Goal: Task Accomplishment & Management: Manage account settings

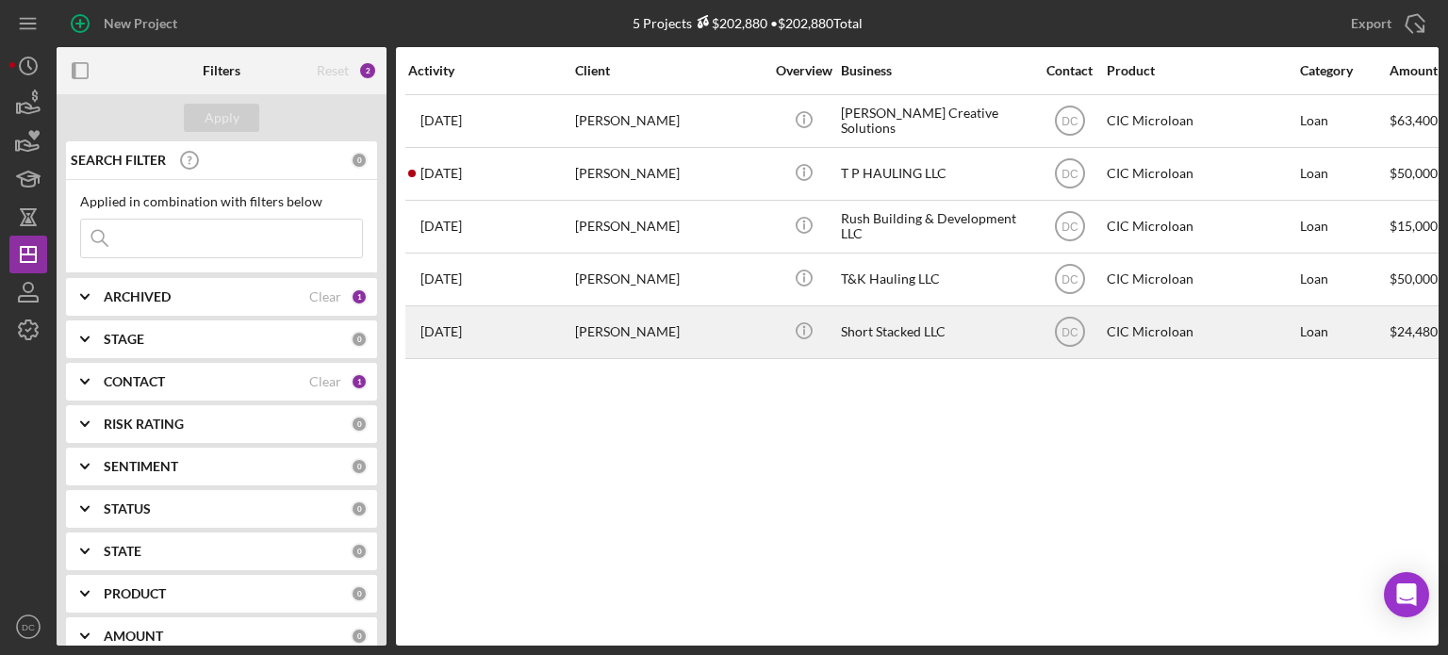
drag, startPoint x: 385, startPoint y: 395, endPoint x: 769, endPoint y: 331, distance: 389.8
click at [769, 331] on div "Icon/Info" at bounding box center [803, 332] width 71 height 50
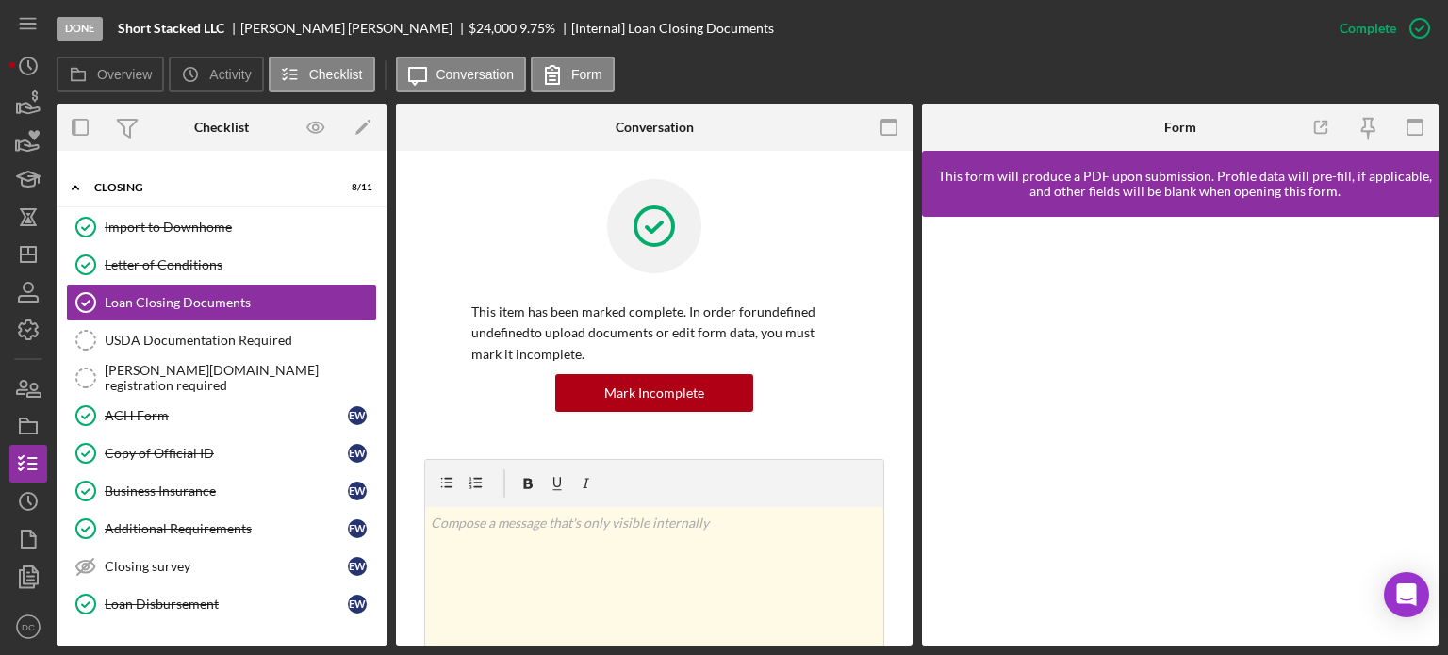
scroll to position [109, 0]
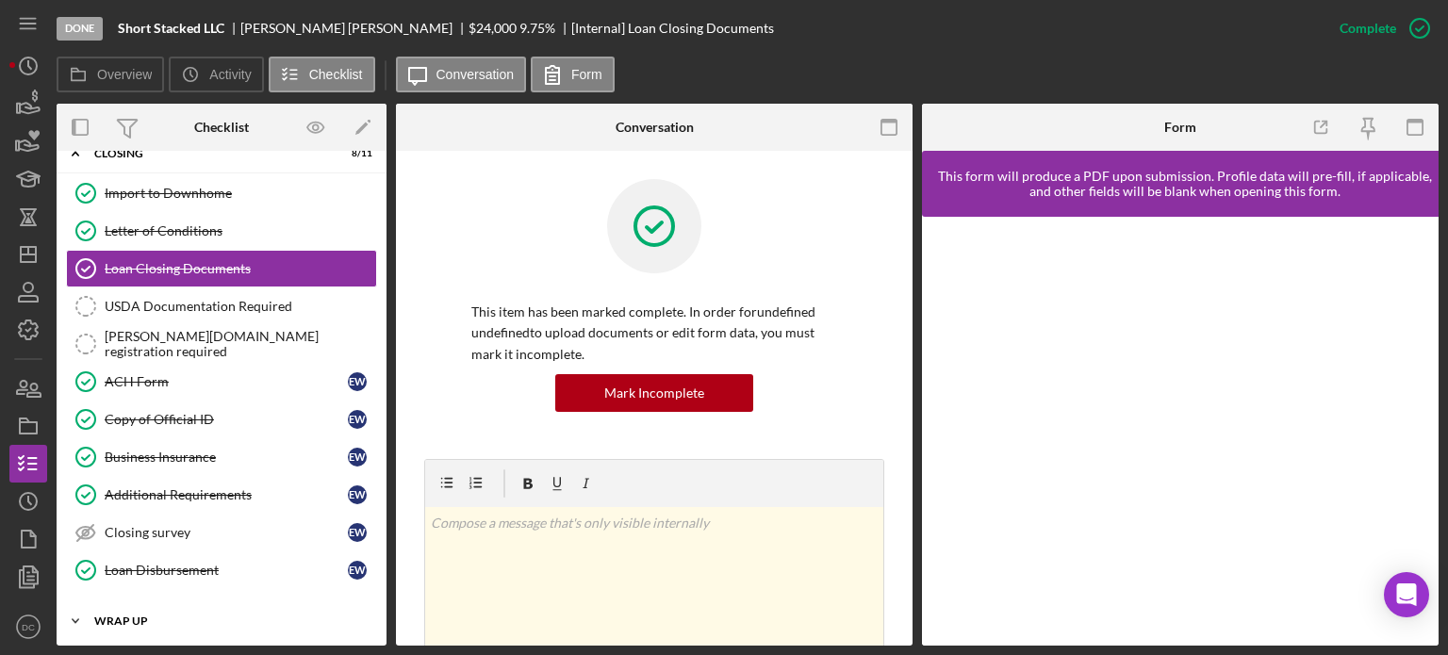
click at [106, 610] on div "Icon/Expander WRAP UP 0 / 2" at bounding box center [222, 621] width 330 height 38
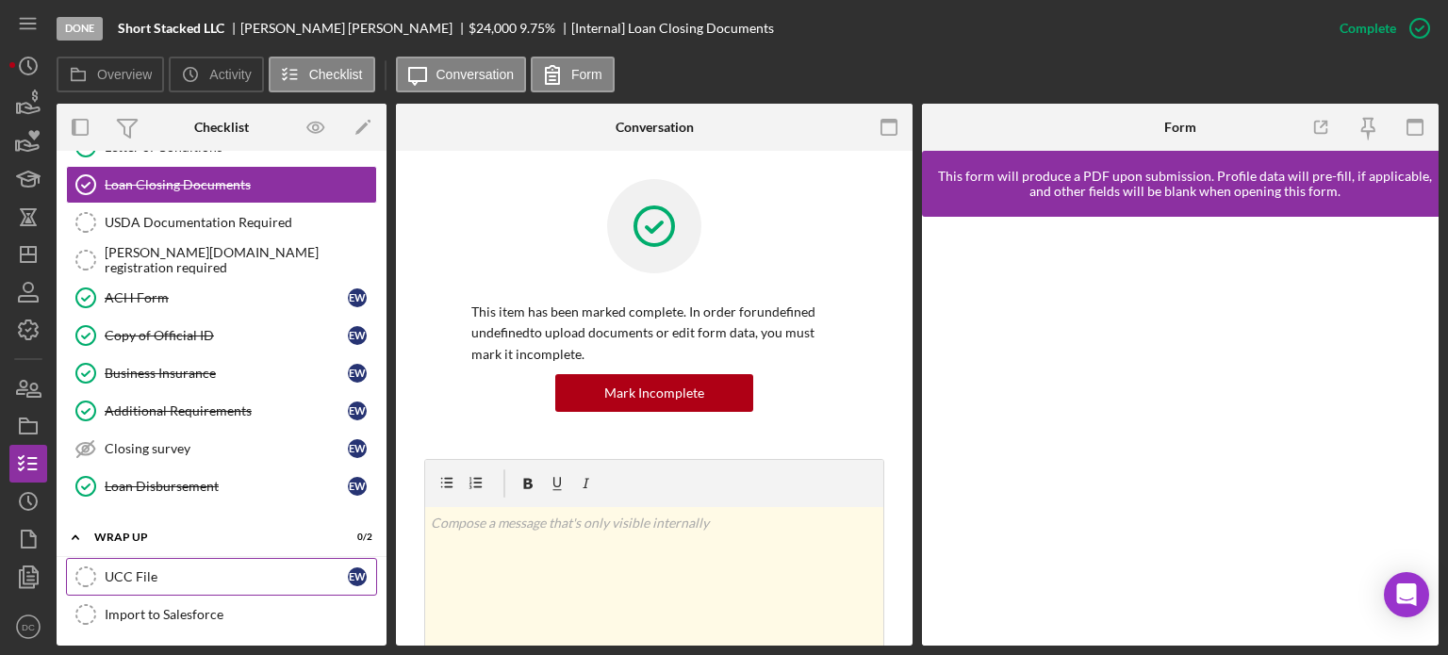
click at [192, 580] on link "UCC File UCC File E W" at bounding box center [221, 577] width 311 height 38
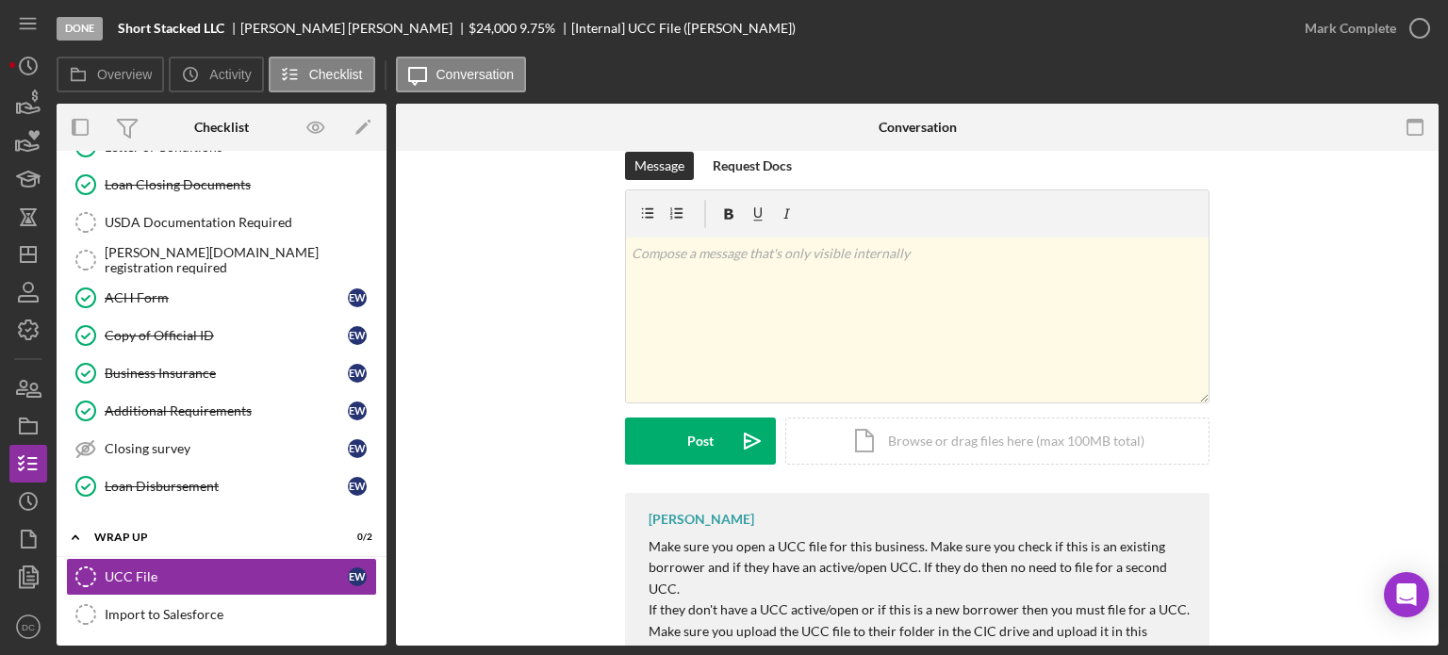
scroll to position [15, 0]
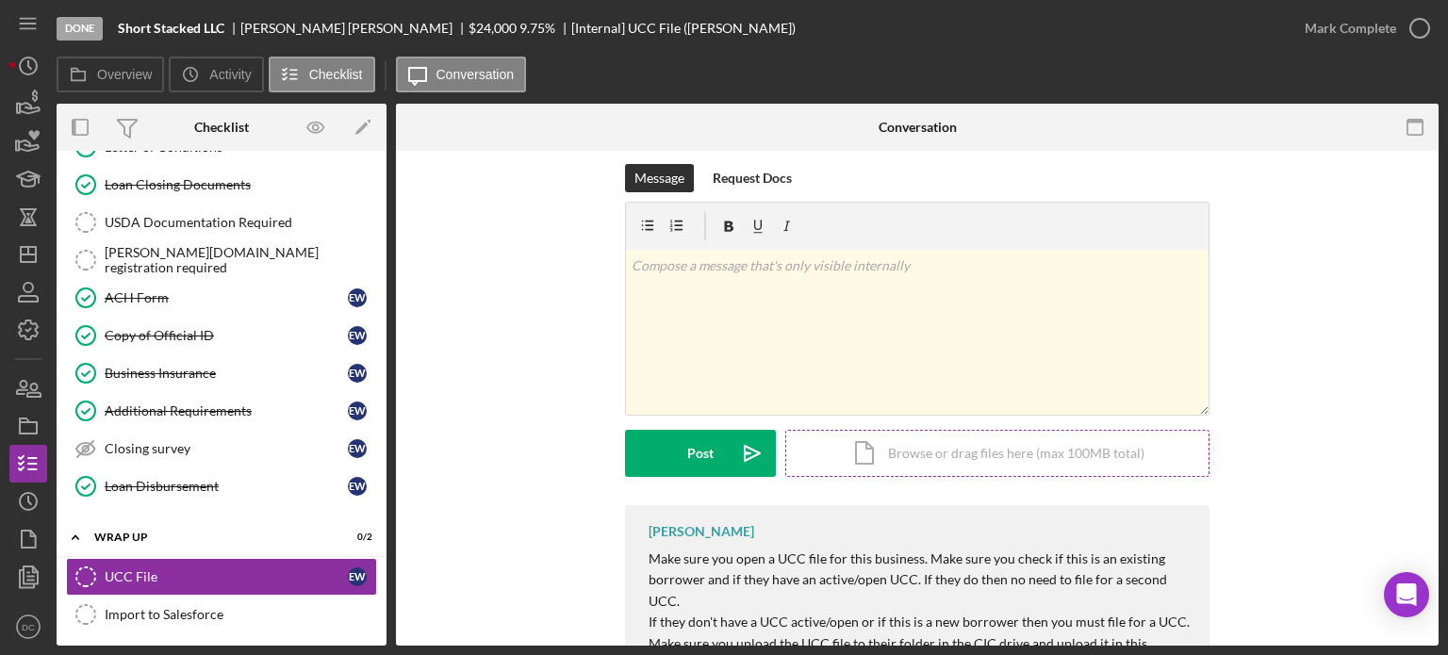
click at [898, 469] on div "Icon/Document Browse or drag files here (max 100MB total) Tap to choose files o…" at bounding box center [997, 453] width 424 height 47
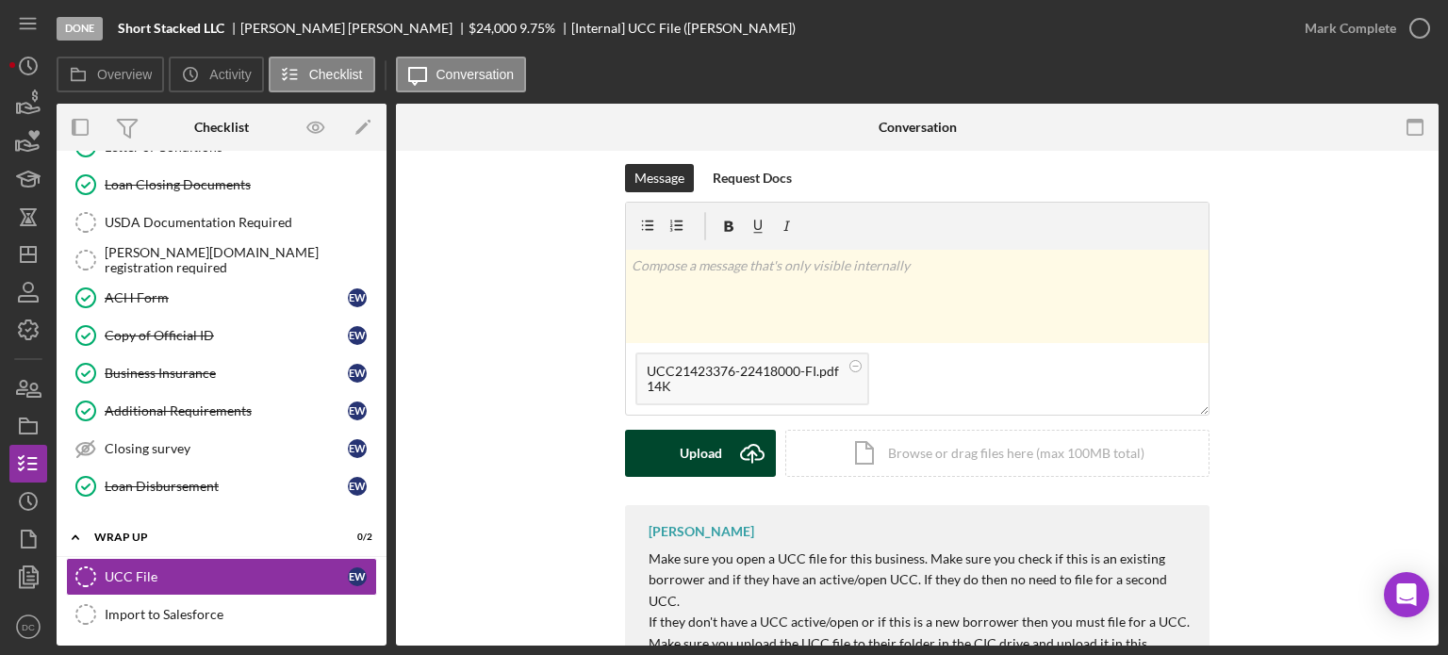
click at [713, 444] on div "Upload" at bounding box center [701, 453] width 42 height 47
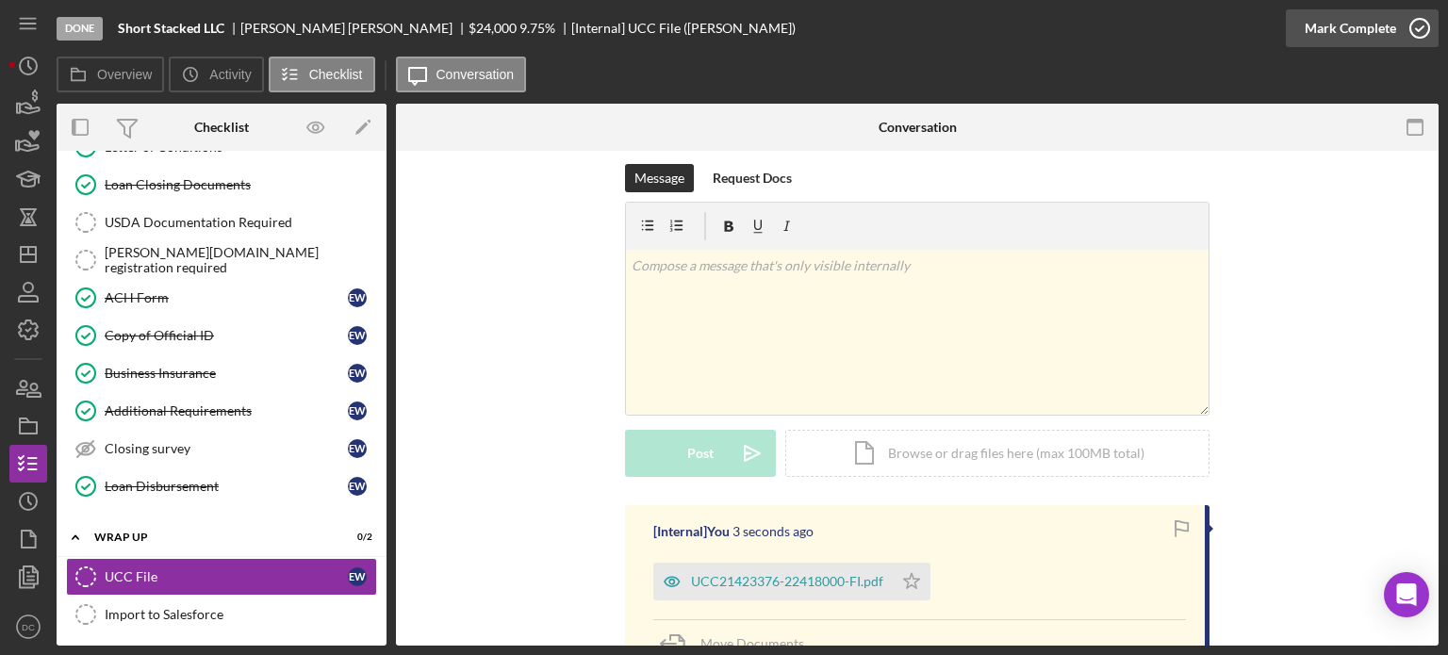
click at [1418, 32] on icon "button" at bounding box center [1419, 28] width 47 height 47
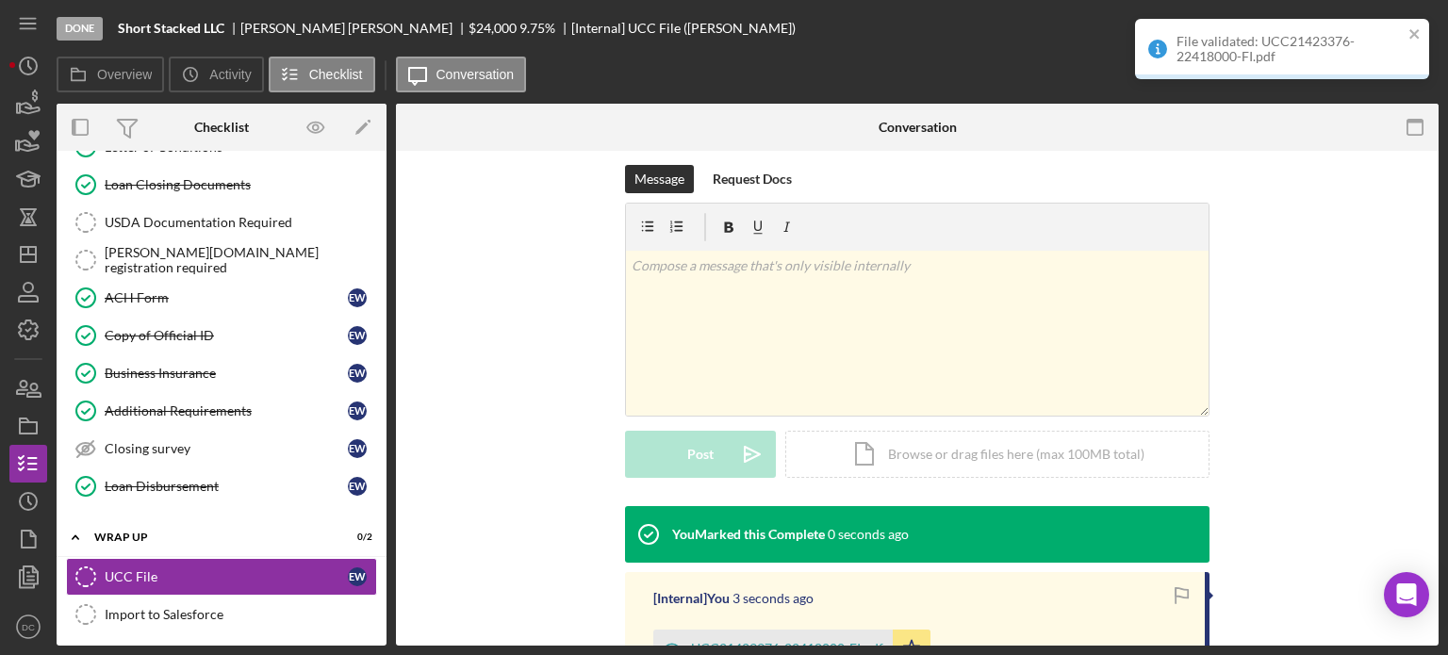
scroll to position [273, 0]
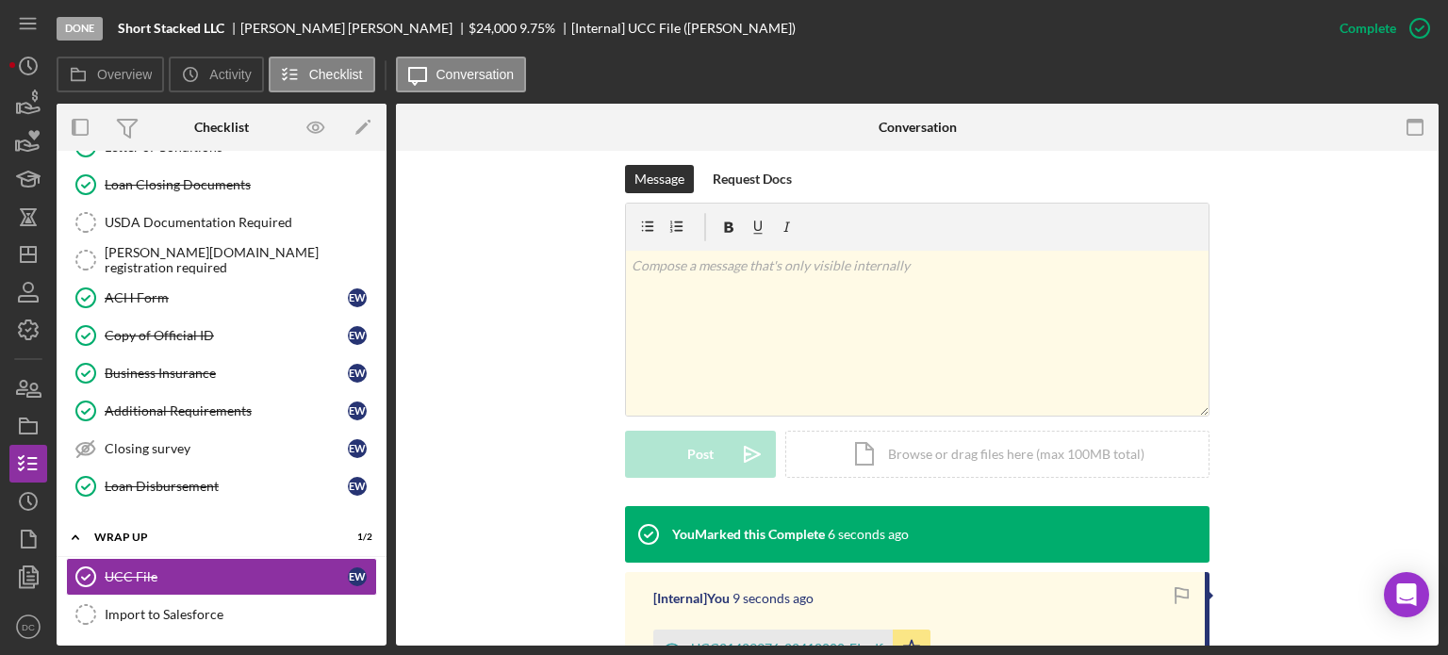
drag, startPoint x: 387, startPoint y: 418, endPoint x: 385, endPoint y: 299, distance: 119.7
click at [385, 299] on div "Overview Internal Workflow Stage Done Icon/Dropdown Arrow Archive (can unarchiv…" at bounding box center [748, 375] width 1382 height 542
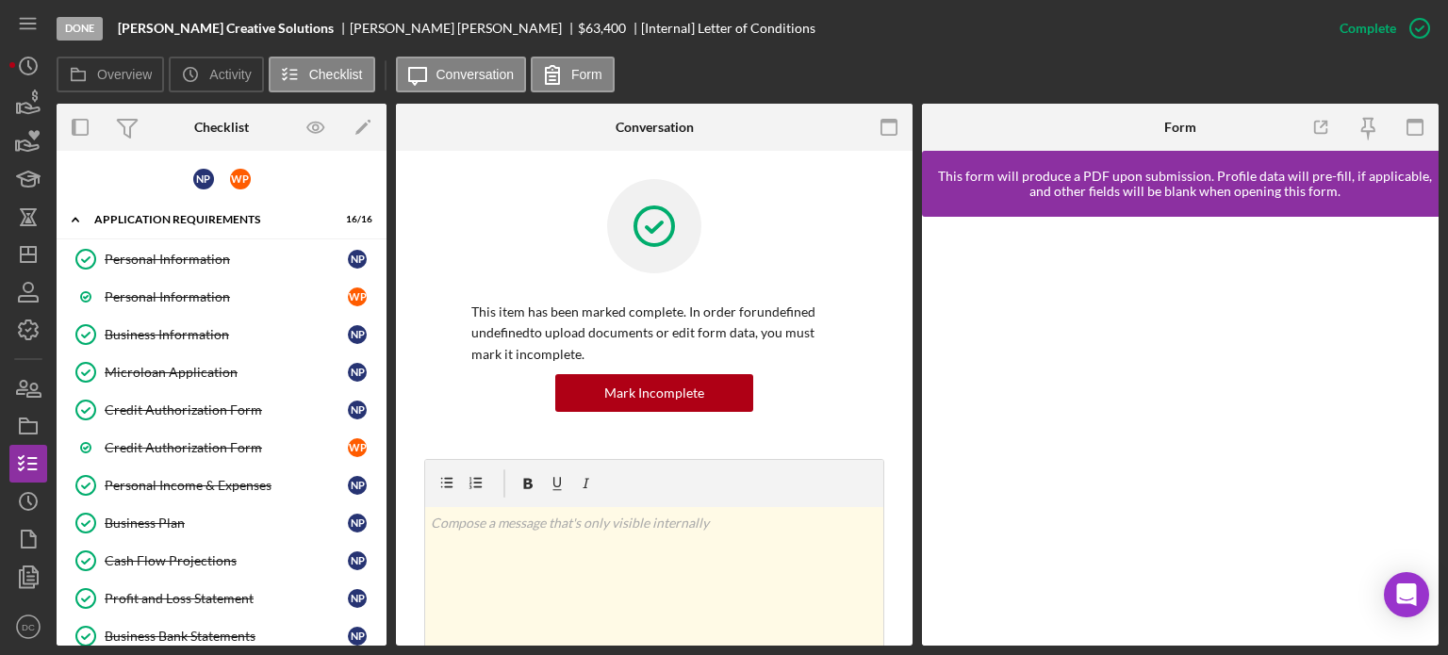
scroll to position [795, 0]
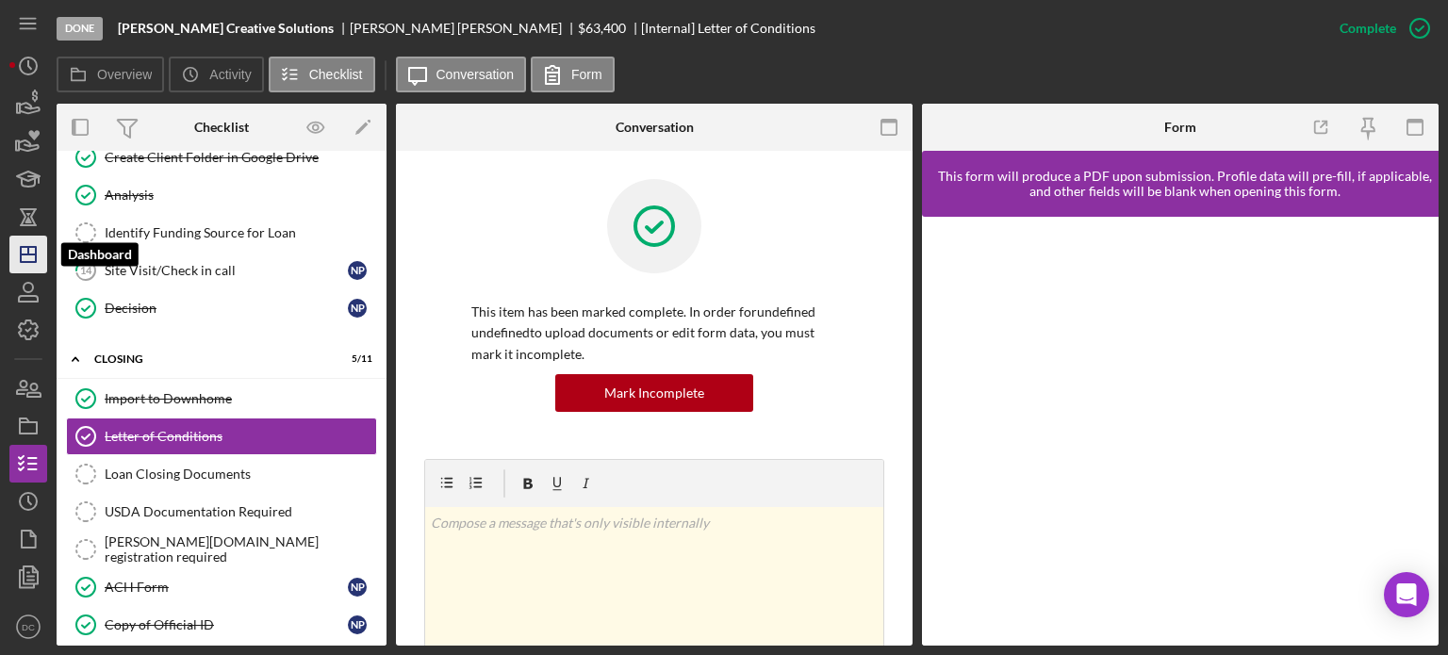
click at [34, 260] on icon "Icon/Dashboard" at bounding box center [28, 254] width 47 height 47
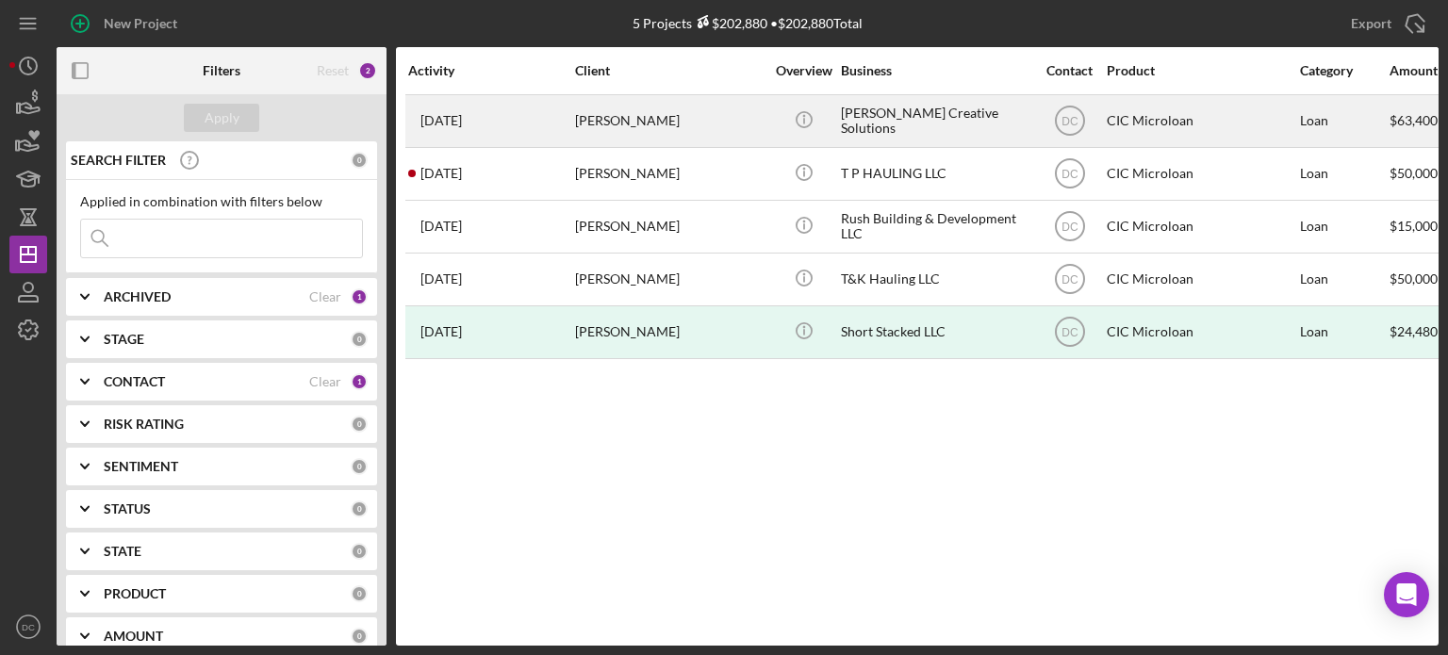
click at [846, 134] on div "[PERSON_NAME] Creative Solutions" at bounding box center [935, 121] width 188 height 50
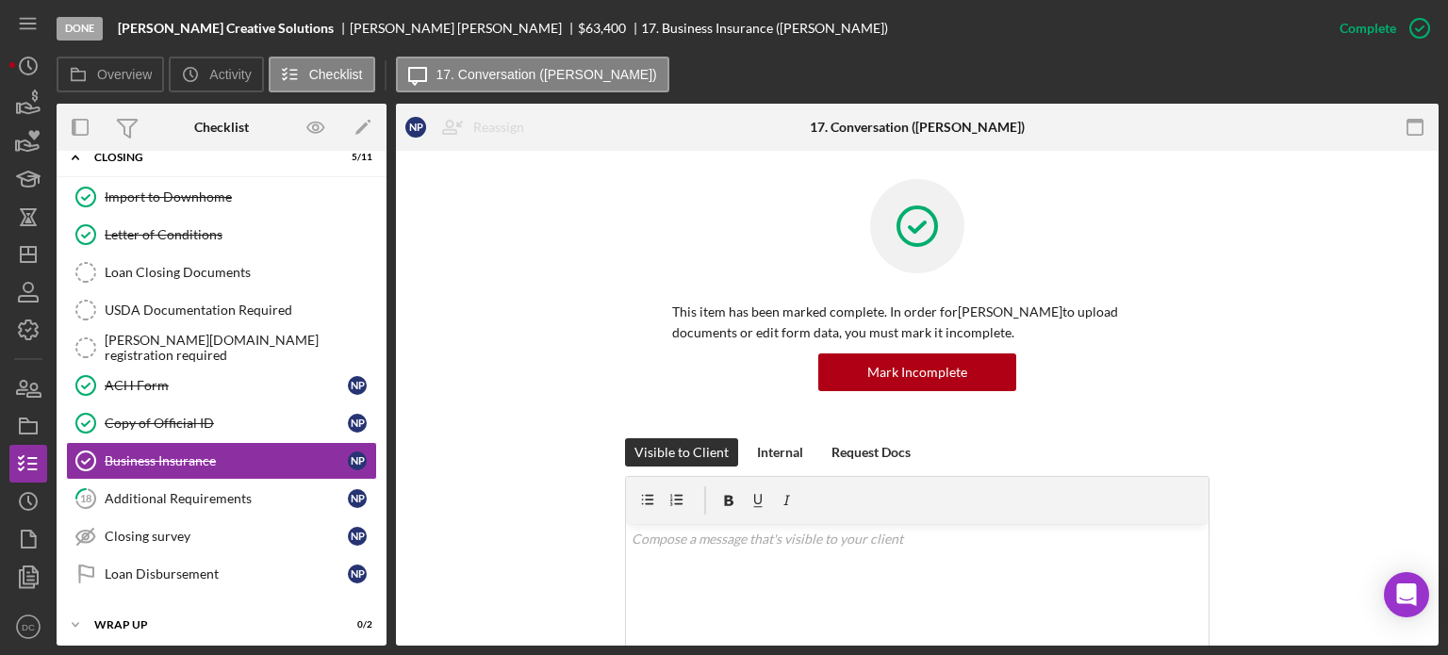
scroll to position [149, 0]
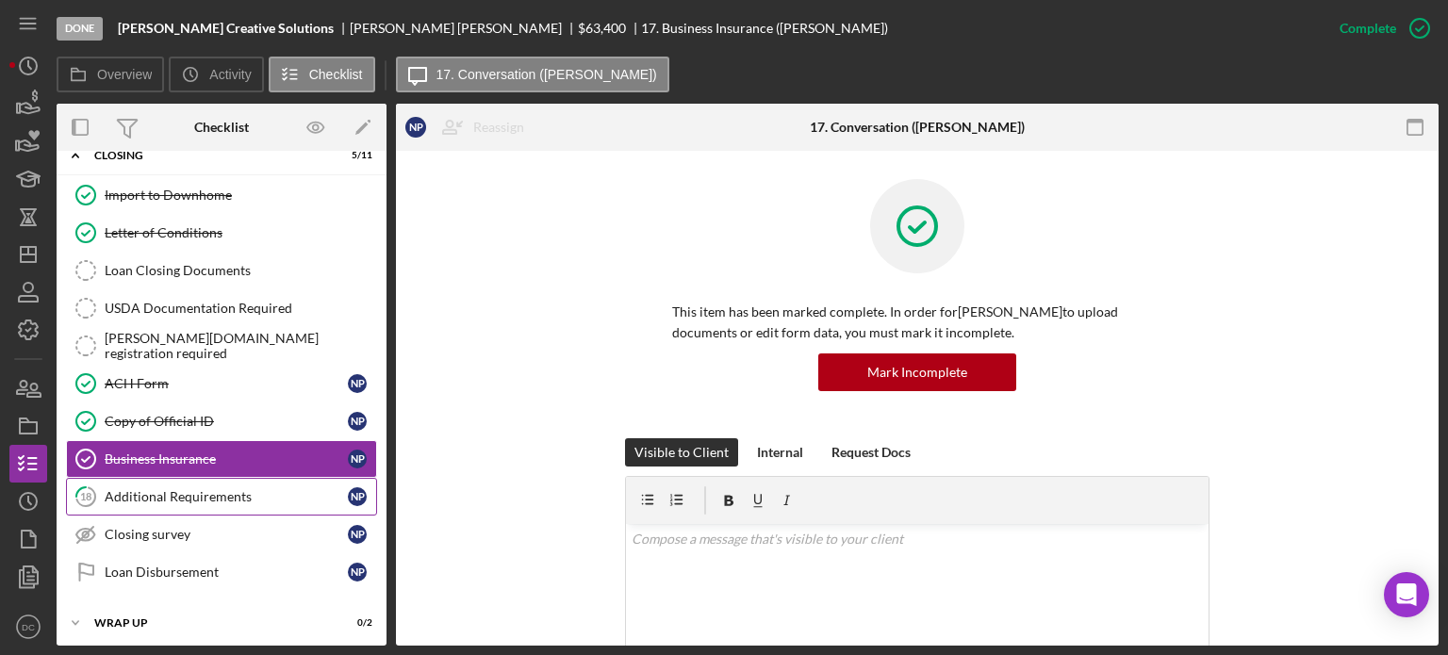
click at [242, 489] on div "Additional Requirements" at bounding box center [226, 496] width 243 height 15
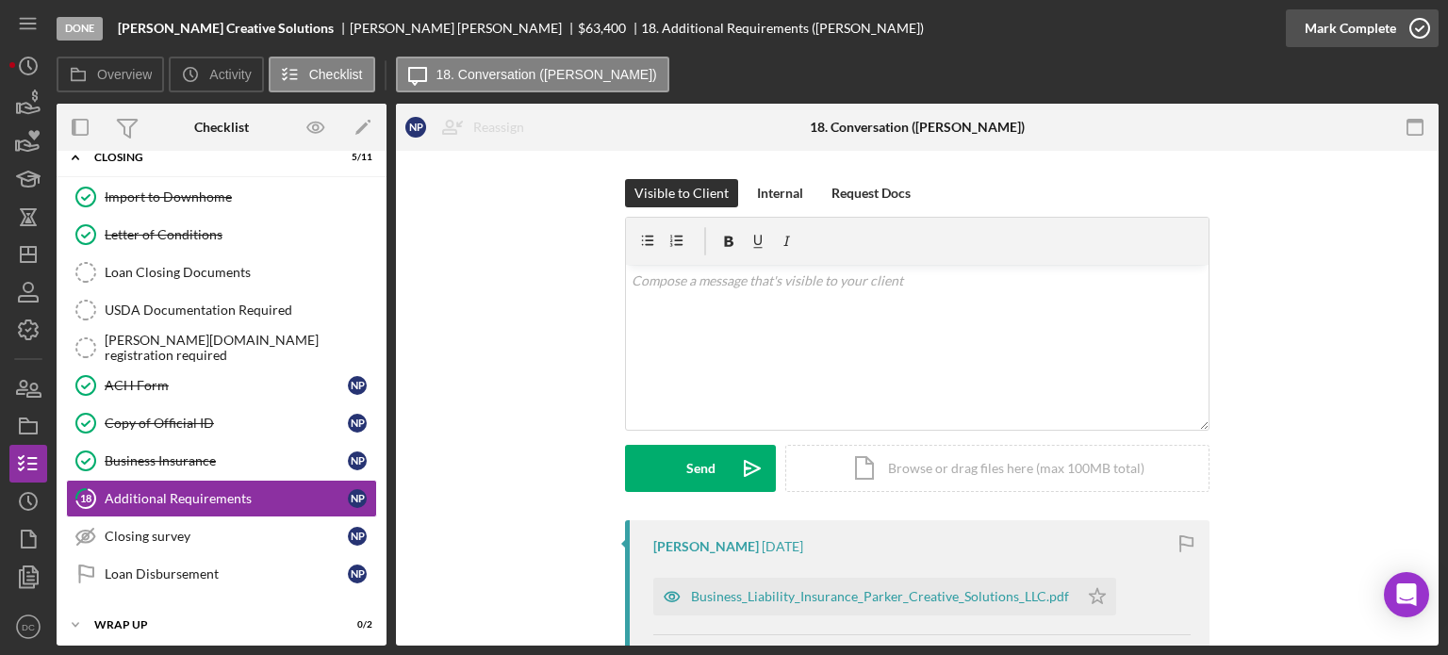
click at [1417, 23] on icon "button" at bounding box center [1419, 28] width 47 height 47
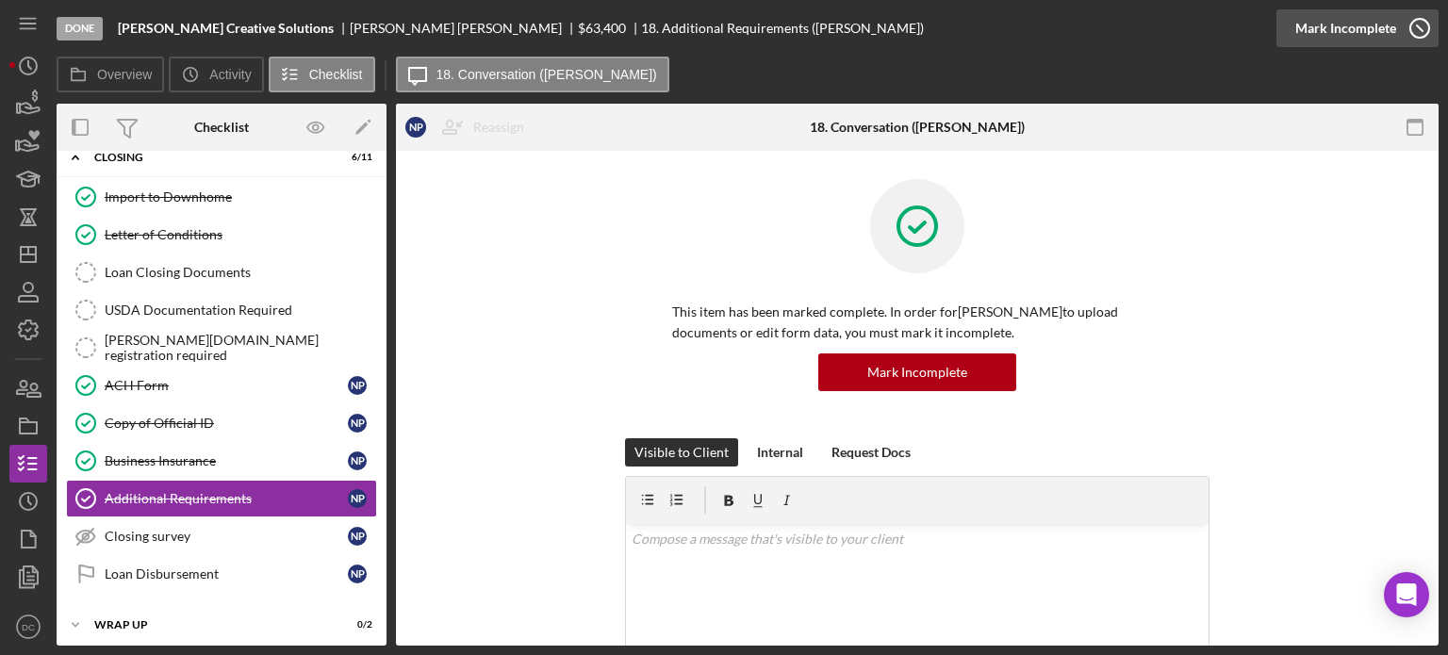
click at [1397, 14] on icon "button" at bounding box center [1419, 28] width 47 height 47
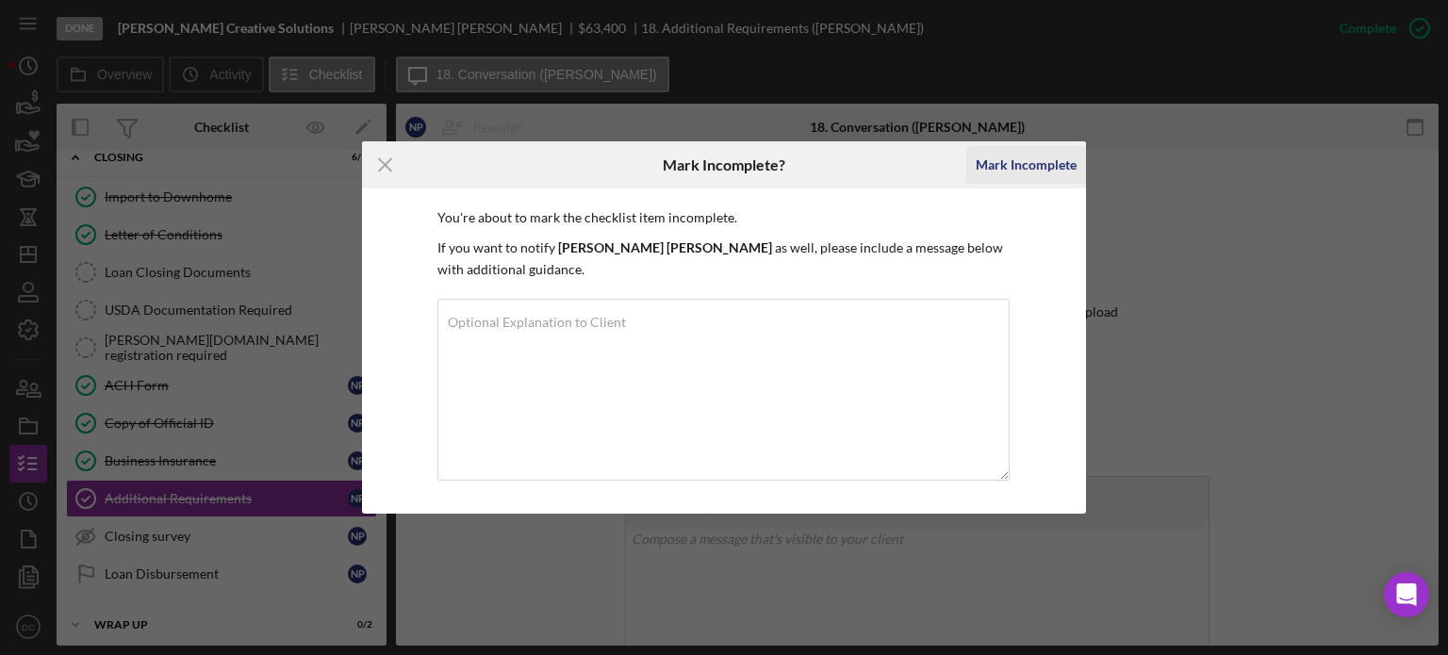
click at [1020, 163] on div "Mark Incomplete" at bounding box center [1025, 165] width 101 height 38
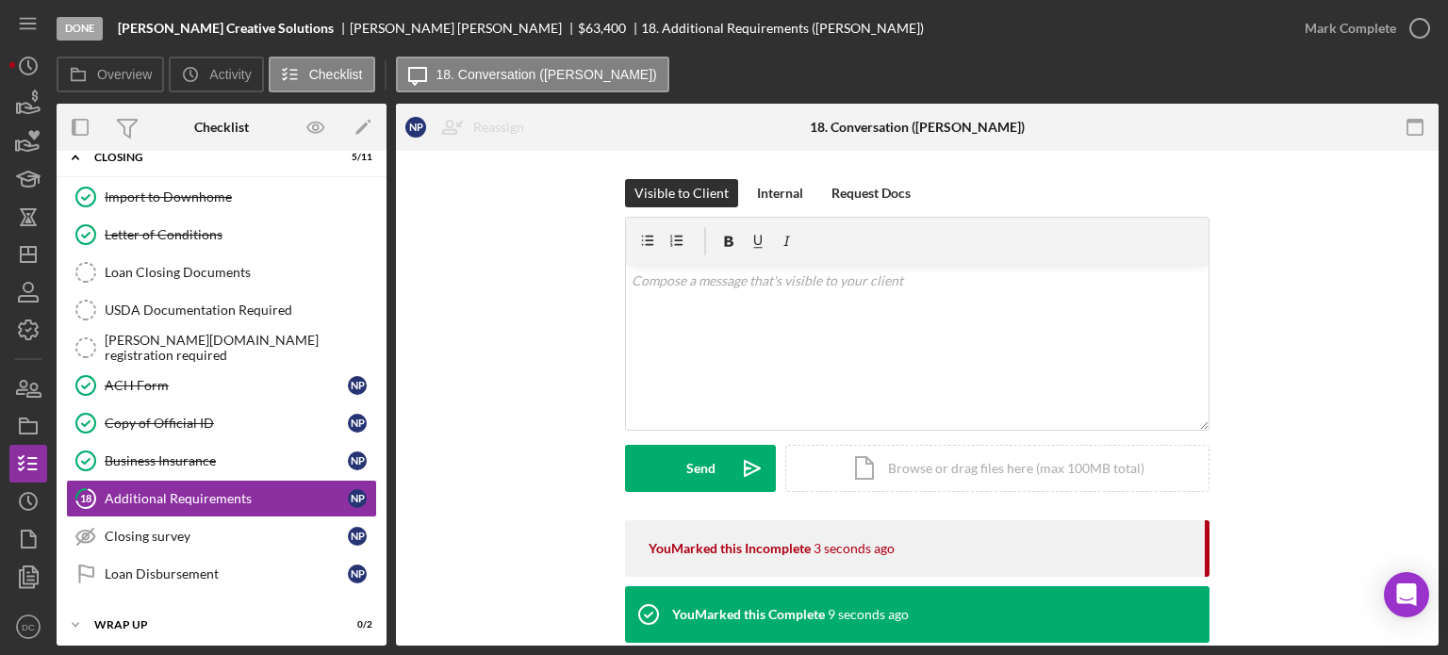
scroll to position [149, 0]
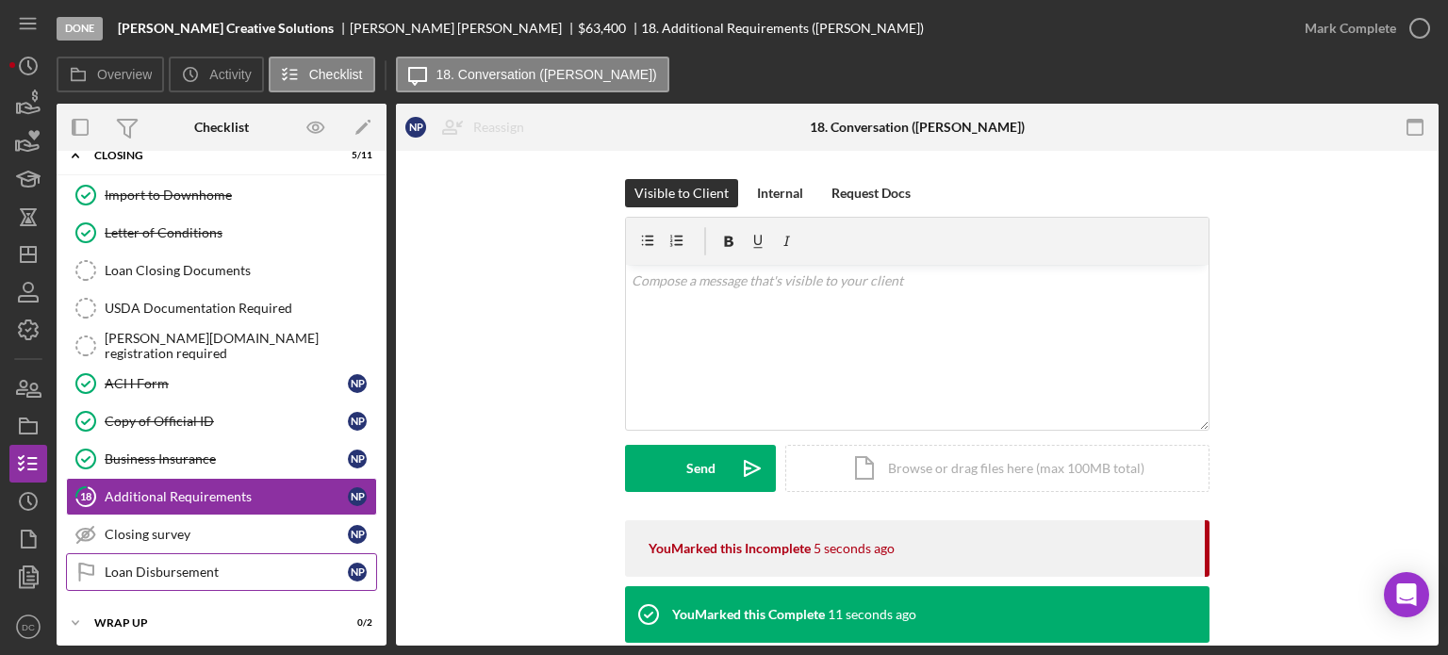
click at [238, 556] on link "Loan Disbursement Loan Disbursement N P" at bounding box center [221, 572] width 311 height 38
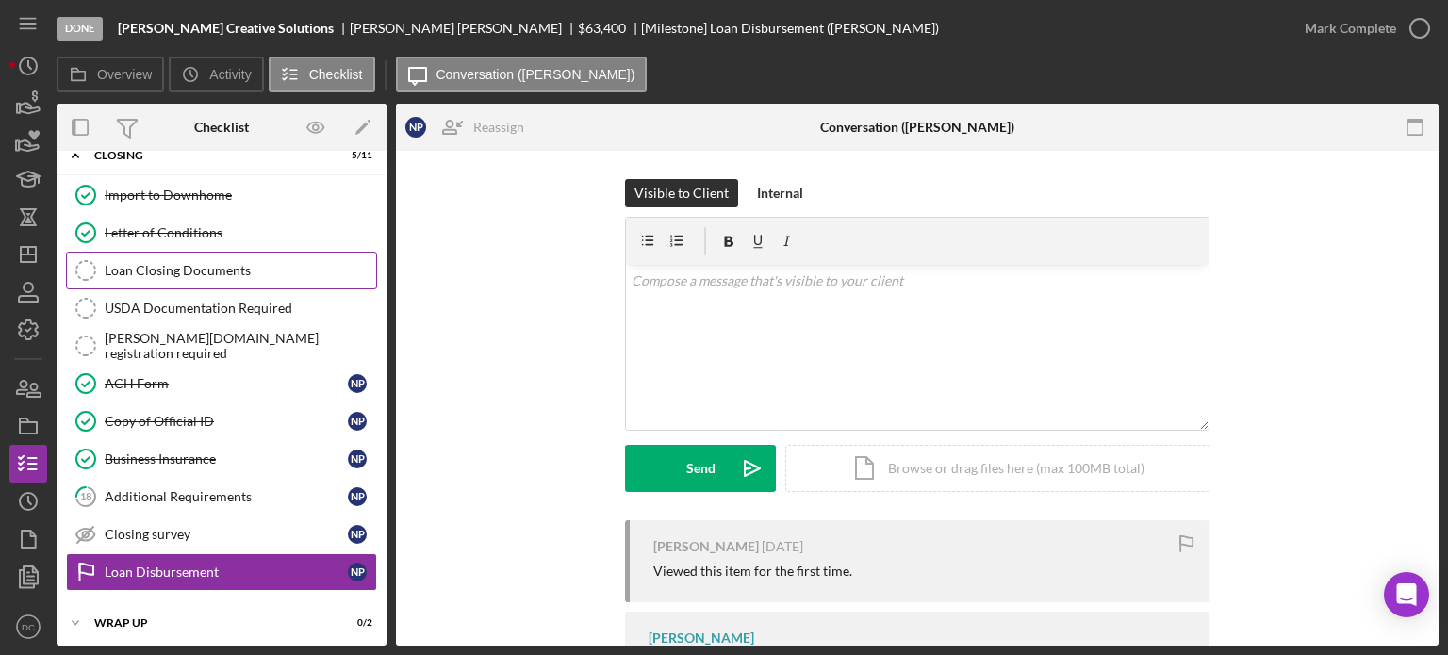
click at [99, 265] on icon "Loan Closing Documents" at bounding box center [85, 270] width 47 height 47
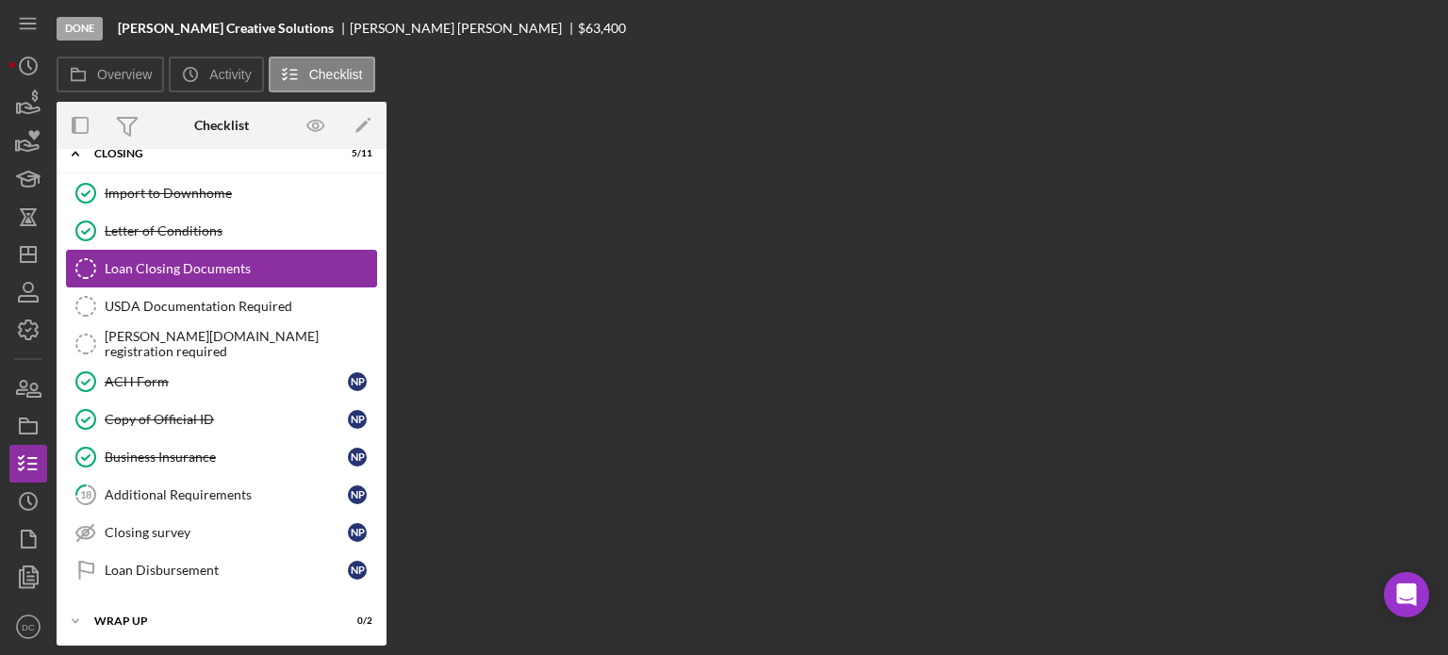
scroll to position [147, 0]
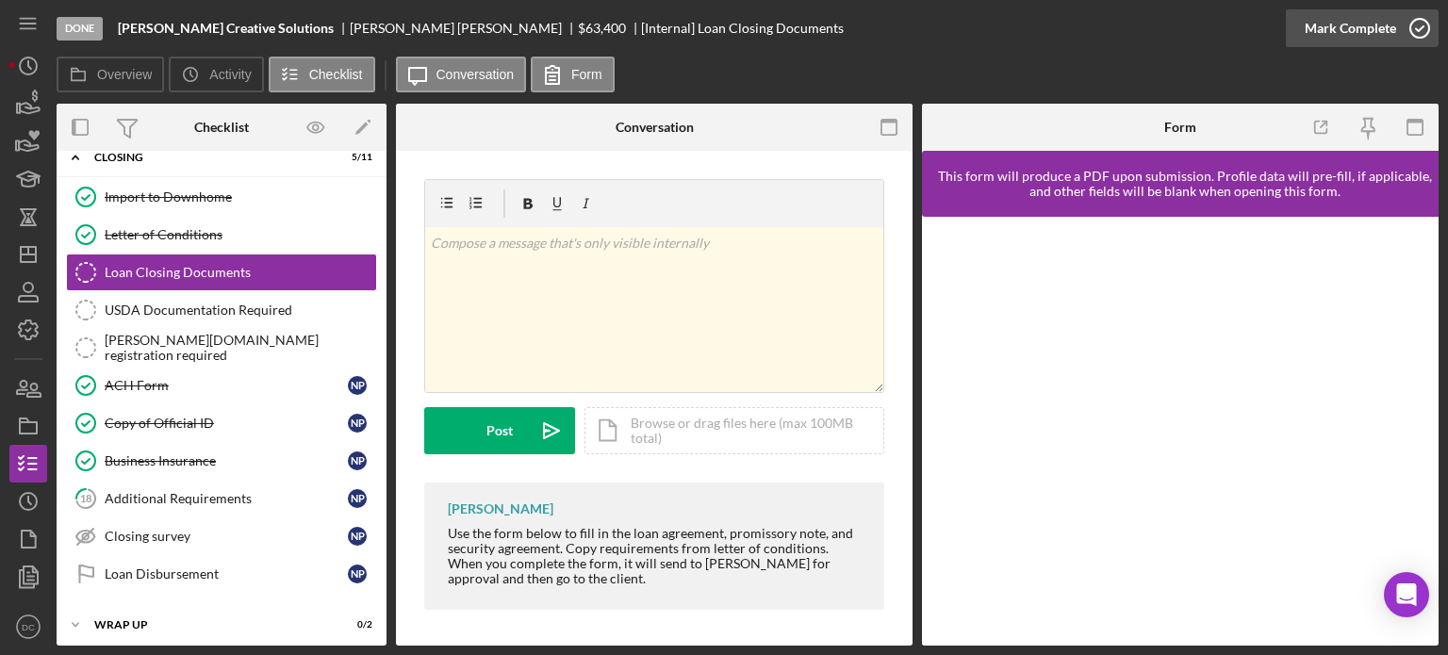
click at [1406, 21] on icon "button" at bounding box center [1419, 28] width 47 height 47
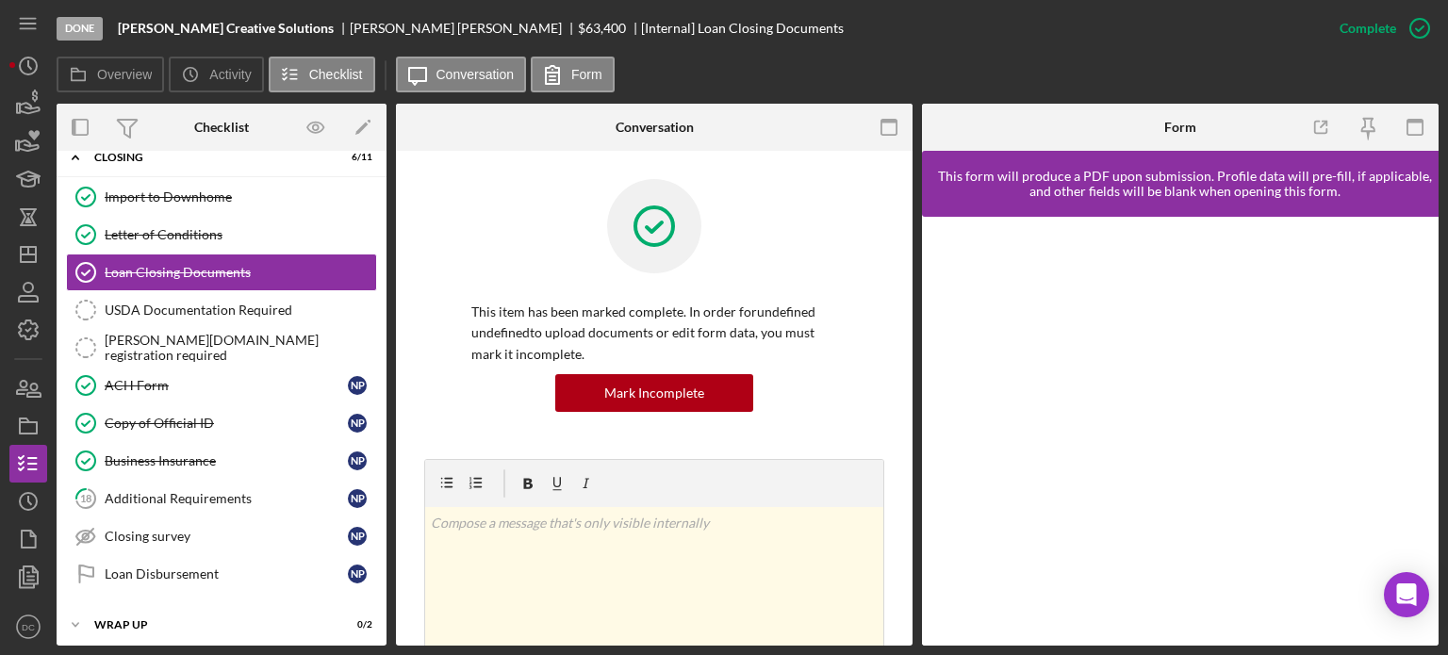
drag, startPoint x: 377, startPoint y: 361, endPoint x: 378, endPoint y: 263, distance: 98.0
click at [378, 263] on div "Import to Downhome Import to Downhome Letter of Conditions Letter of Conditions…" at bounding box center [222, 390] width 330 height 424
drag, startPoint x: 379, startPoint y: 254, endPoint x: 372, endPoint y: 157, distance: 97.3
click at [372, 157] on div "Icon/Expander CLOSING 6 / 11 Import to Downhome Import to Downhome Letter of Co…" at bounding box center [222, 370] width 330 height 463
click at [30, 243] on icon "Icon/Dashboard" at bounding box center [28, 254] width 47 height 47
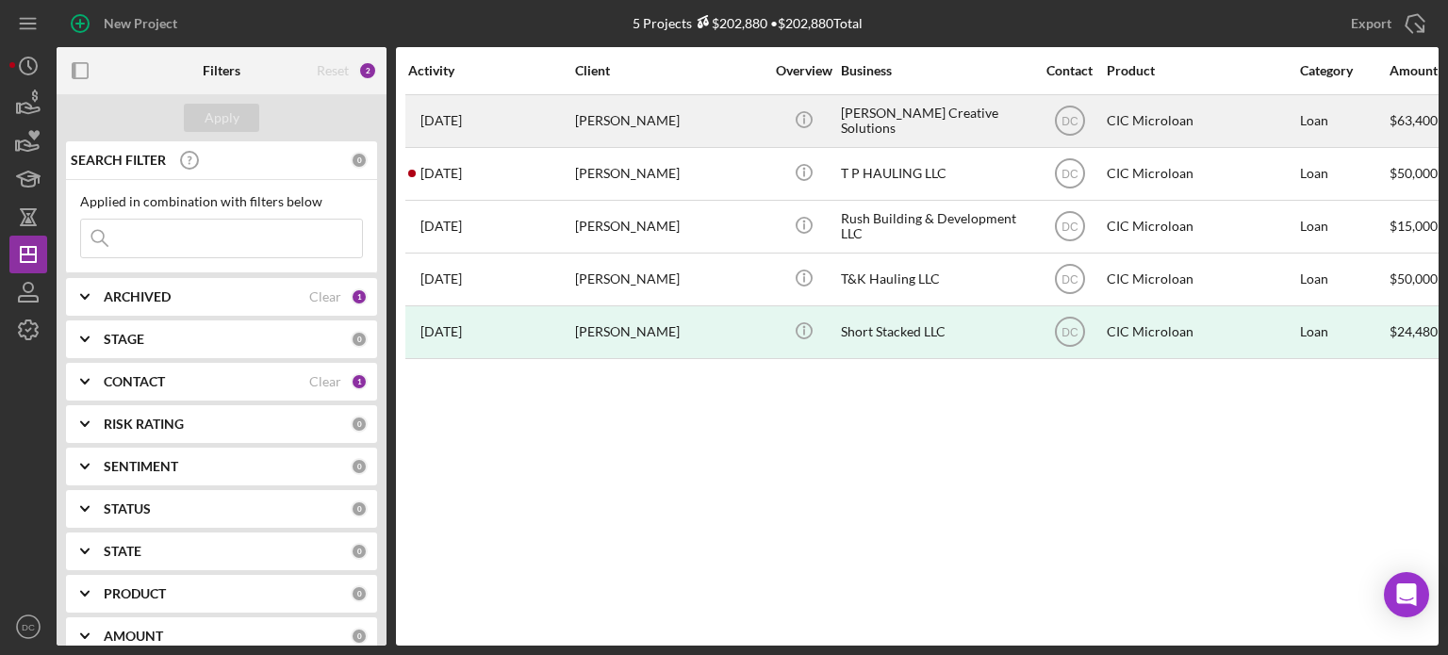
click at [757, 110] on div "[PERSON_NAME]" at bounding box center [669, 121] width 188 height 50
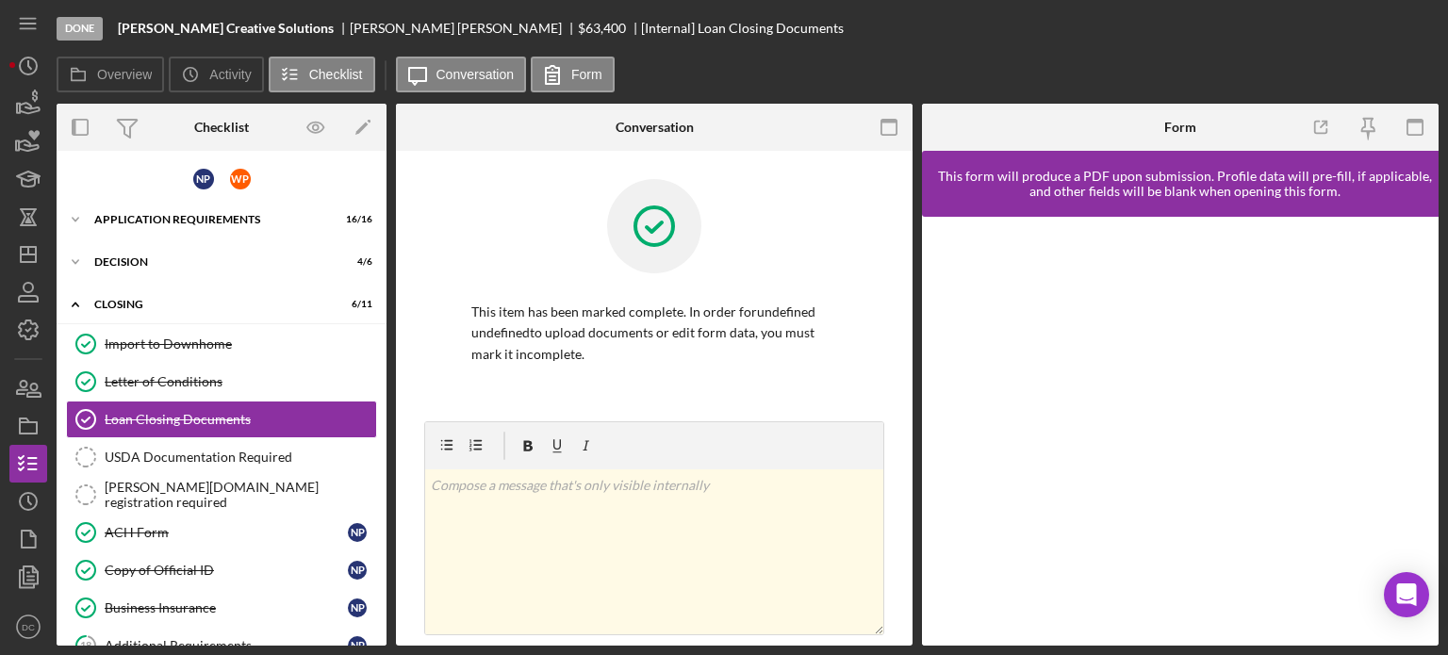
scroll to position [18, 0]
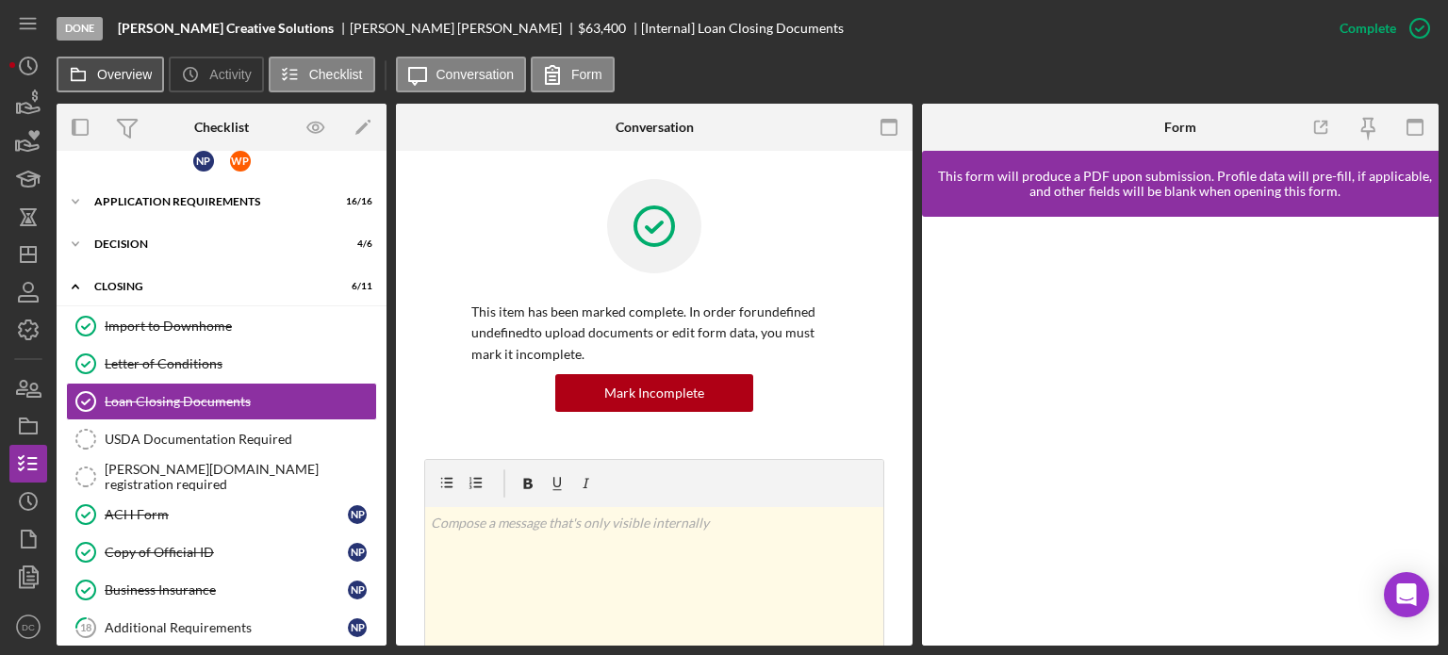
click at [136, 79] on label "Overview" at bounding box center [124, 74] width 55 height 15
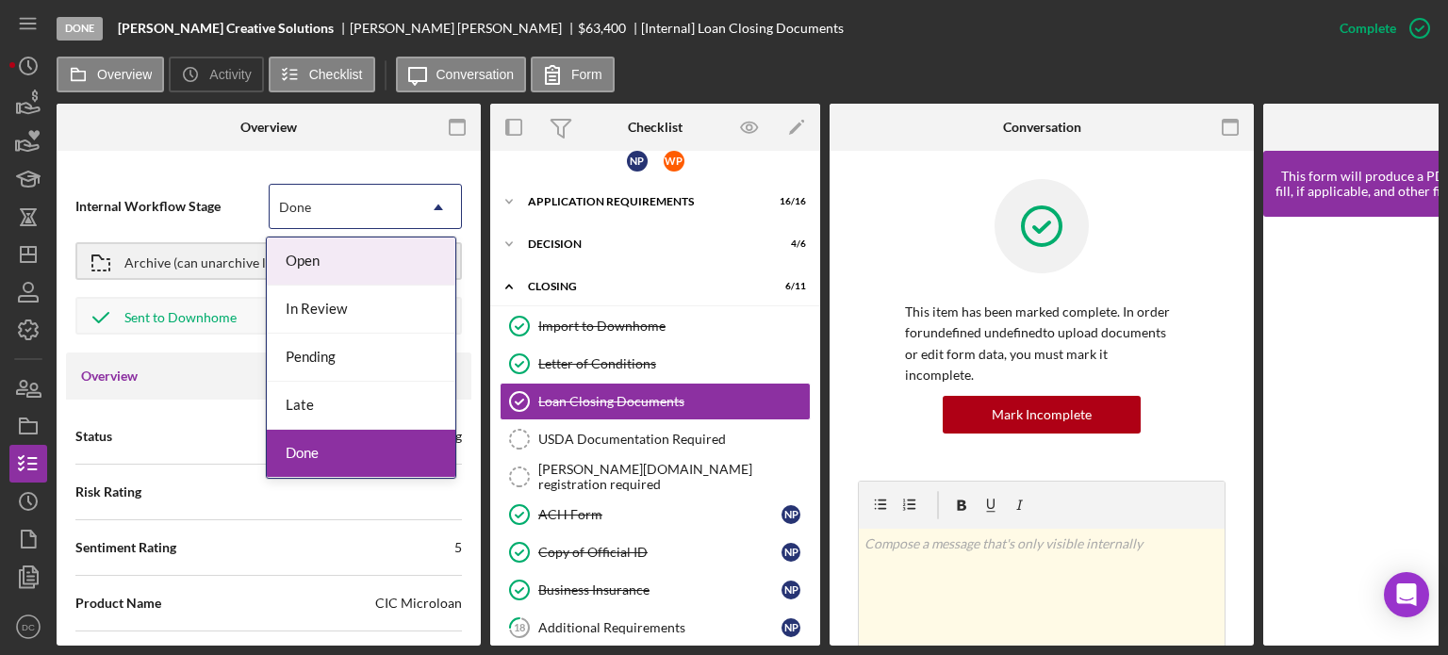
click at [363, 208] on div "Done" at bounding box center [343, 207] width 146 height 43
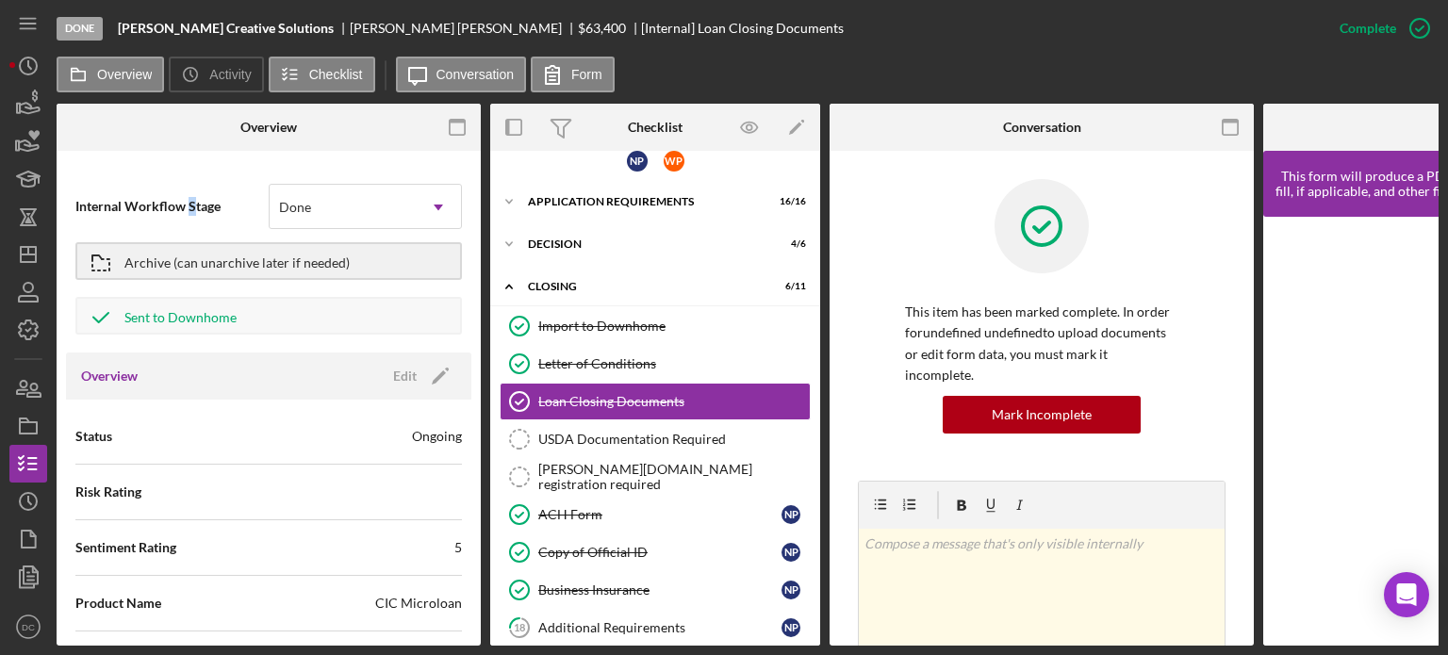
drag, startPoint x: 363, startPoint y: 208, endPoint x: 191, endPoint y: 219, distance: 171.8
click at [191, 219] on div "Internal Workflow Stage Done Icon/Dropdown Arrow" at bounding box center [268, 206] width 386 height 47
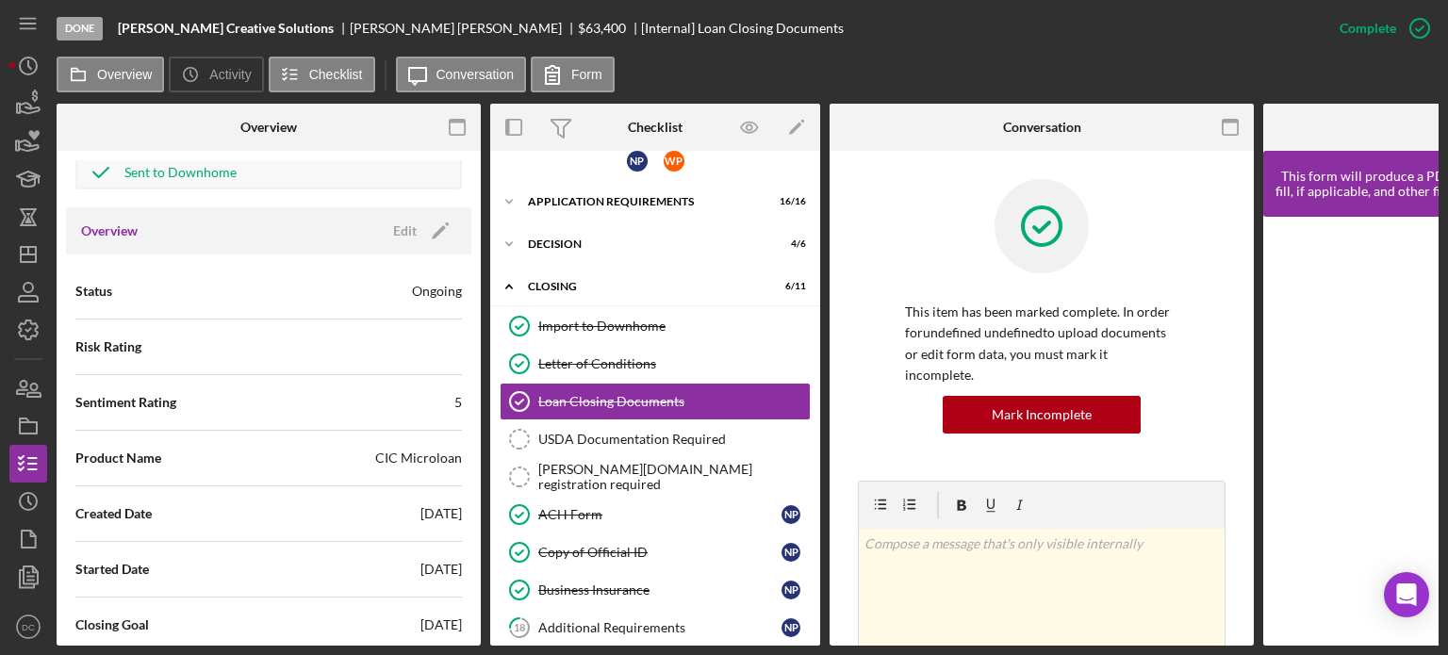
scroll to position [150, 0]
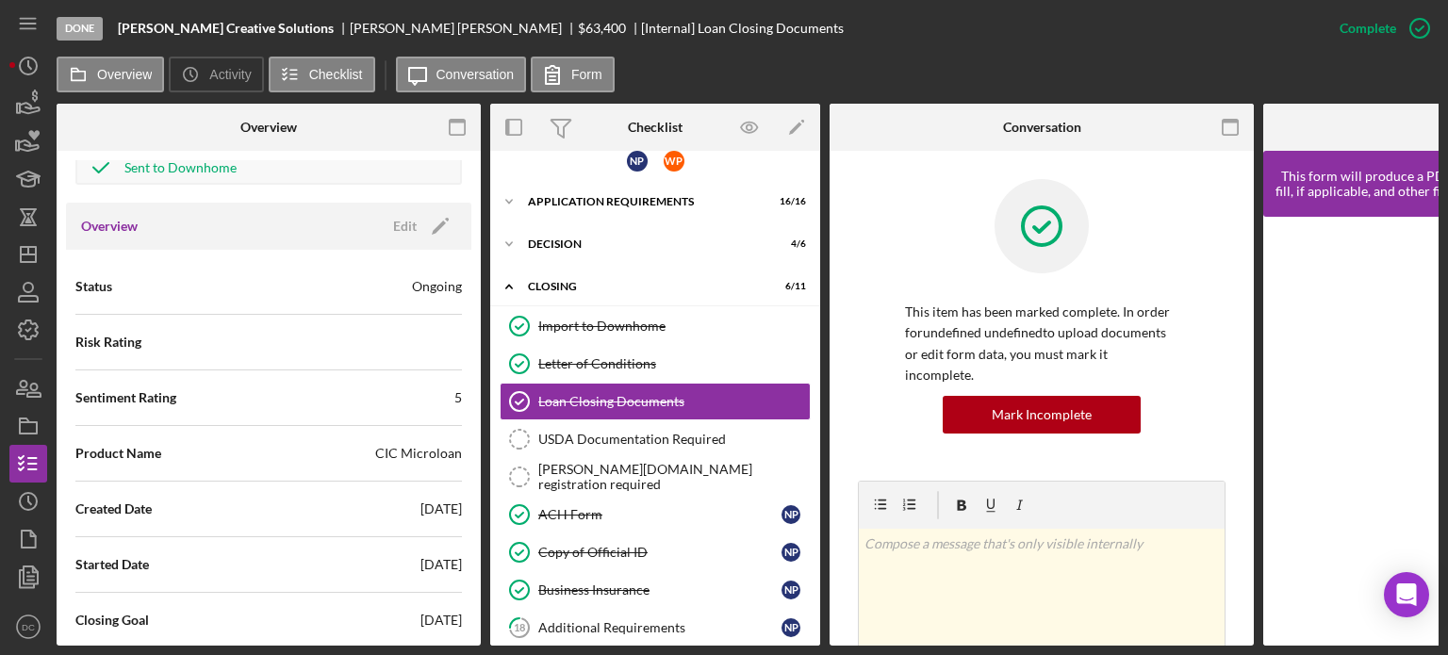
click at [420, 295] on div "Ongoing" at bounding box center [437, 286] width 50 height 19
click at [426, 229] on icon "Icon/Edit" at bounding box center [440, 226] width 47 height 47
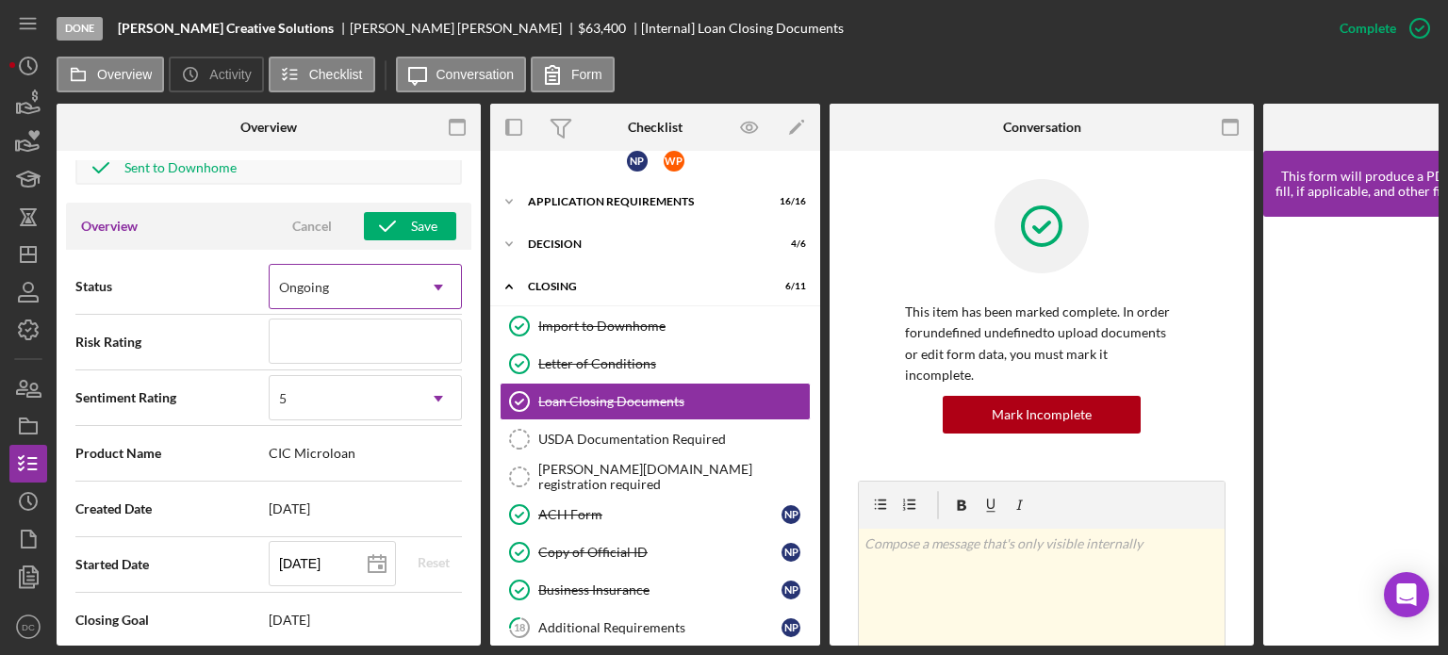
click at [423, 282] on icon "Icon/Dropdown Arrow" at bounding box center [438, 287] width 45 height 45
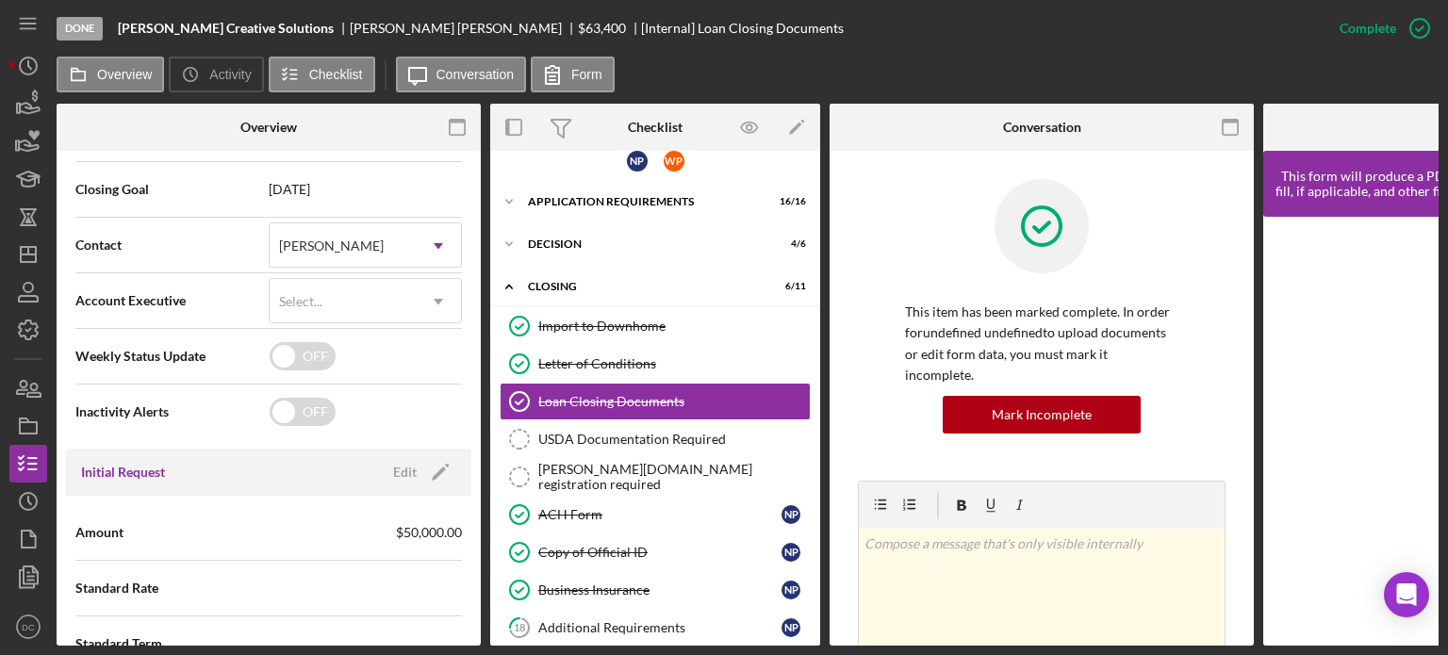
scroll to position [574, 0]
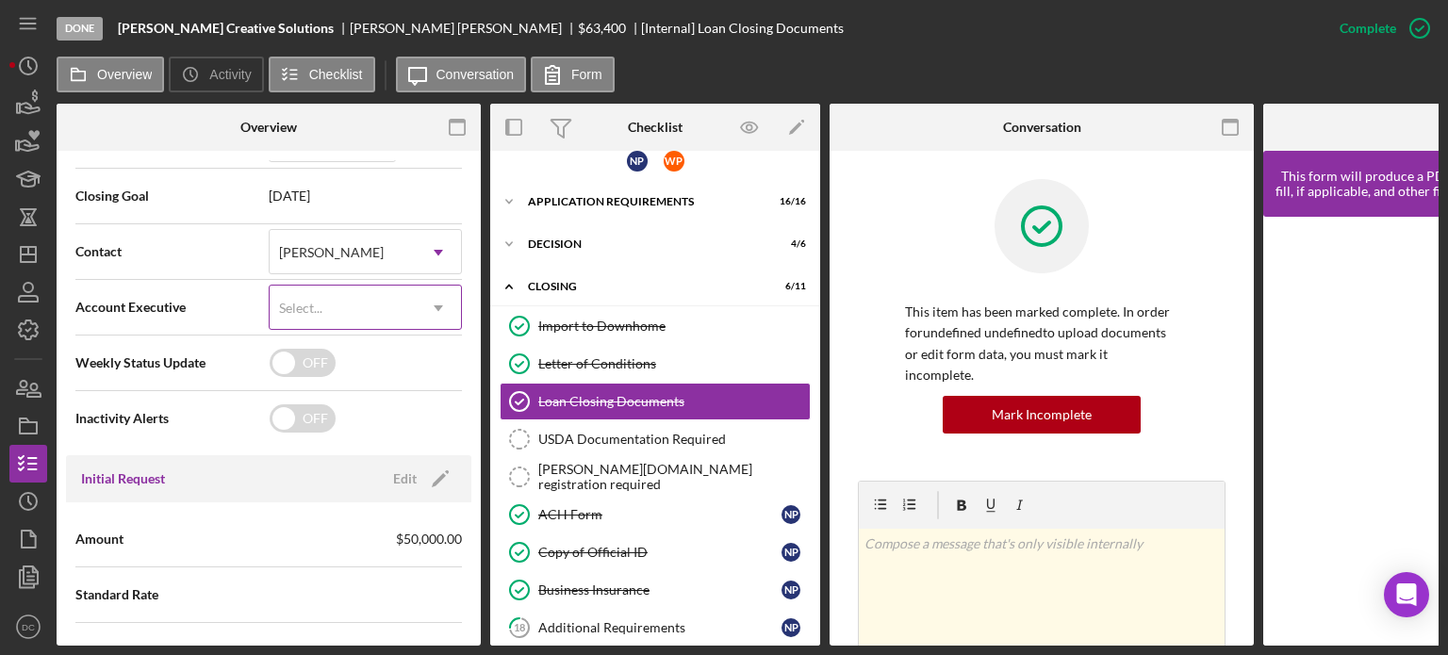
click at [440, 316] on icon "Icon/Dropdown Arrow" at bounding box center [438, 308] width 45 height 45
click at [439, 316] on icon "Icon/Dropdown Arrow" at bounding box center [438, 308] width 45 height 45
drag, startPoint x: 486, startPoint y: 287, endPoint x: 487, endPoint y: 323, distance: 35.8
click at [487, 323] on div "Overview Internal Workflow Stage Done Icon/Dropdown Arrow Archive (can unarchiv…" at bounding box center [748, 375] width 1382 height 542
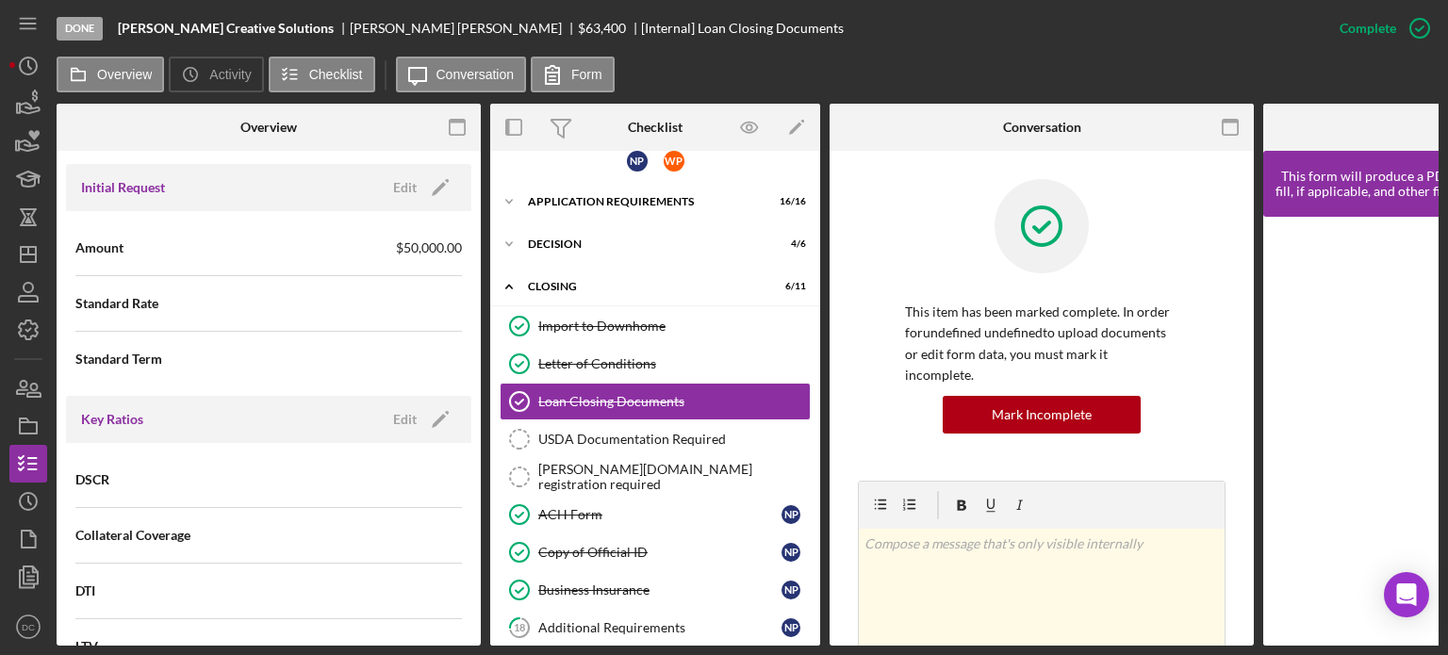
scroll to position [891, 0]
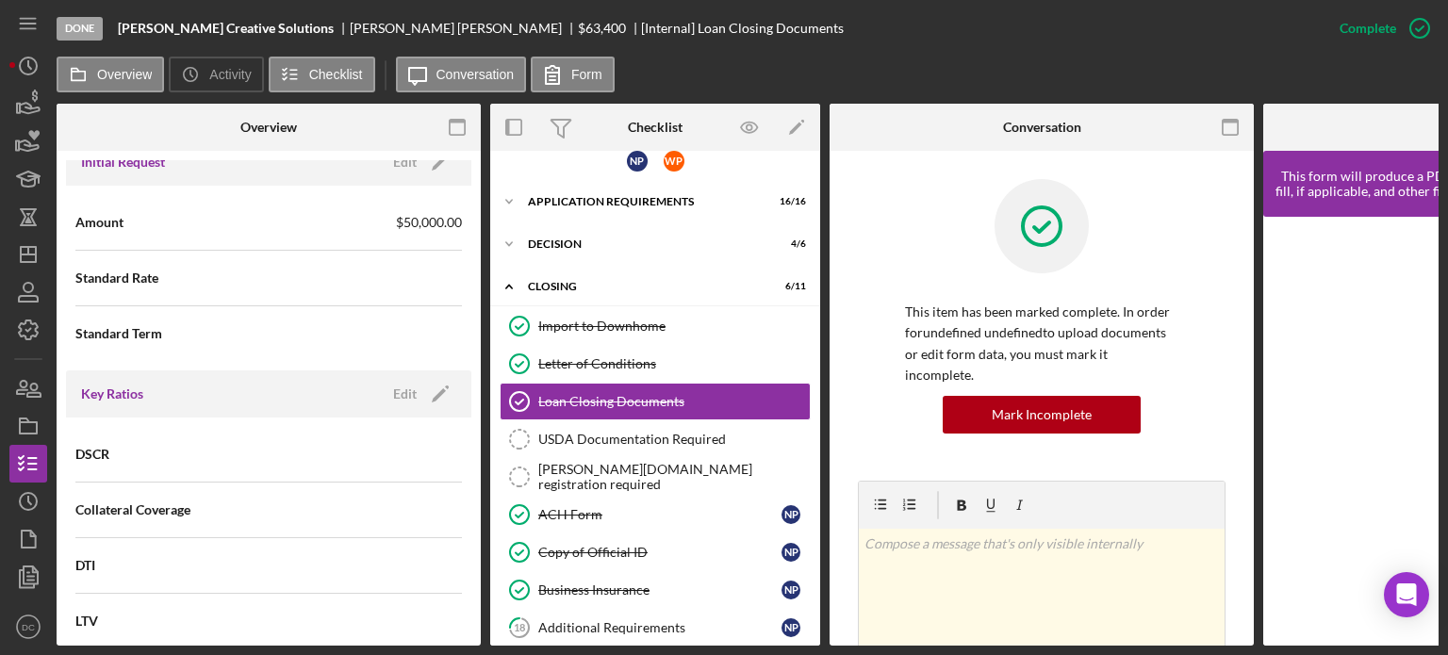
click at [325, 254] on div "Standard Rate" at bounding box center [268, 277] width 386 height 47
click at [434, 156] on div "Overview Internal Workflow Stage Done Icon/Dropdown Arrow Archive (can unarchiv…" at bounding box center [269, 375] width 424 height 542
click at [434, 166] on icon "Icon/Edit" at bounding box center [440, 162] width 47 height 47
click at [343, 294] on input at bounding box center [365, 276] width 193 height 45
type input "7.750%"
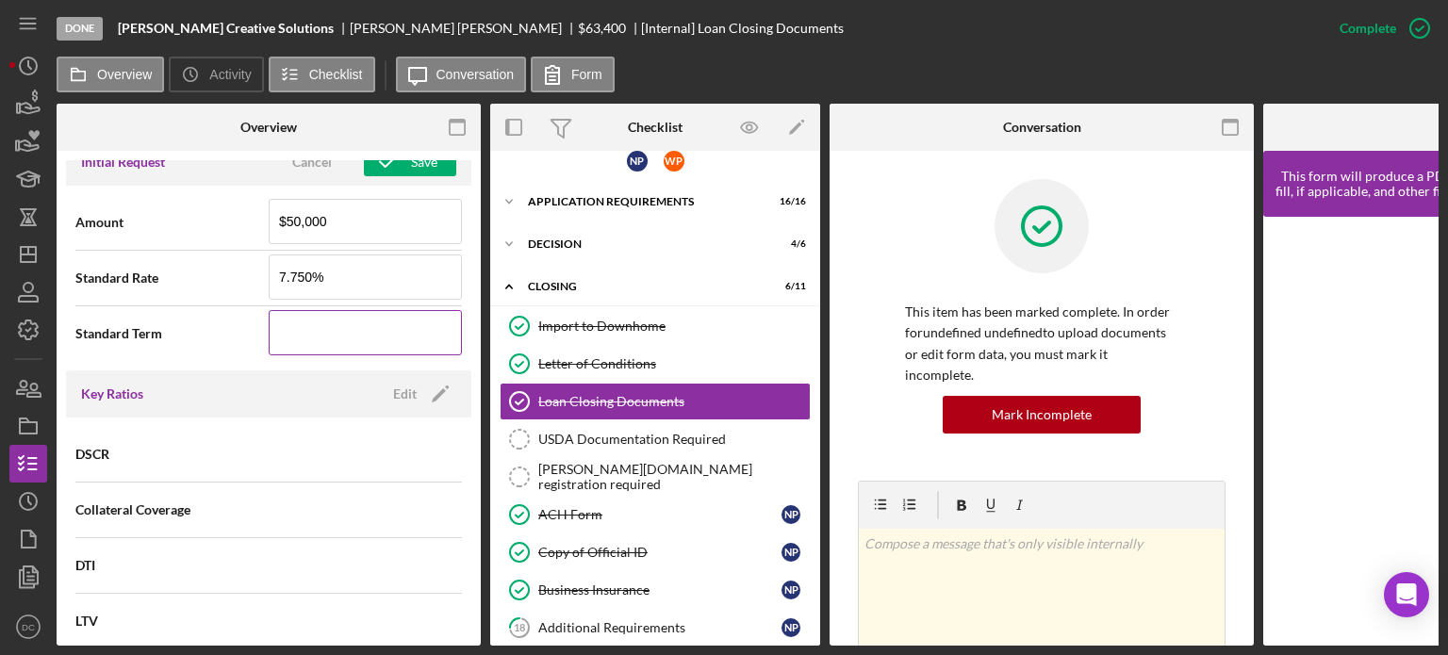
click at [347, 346] on input at bounding box center [365, 332] width 193 height 45
type input "60"
click at [396, 169] on icon "button" at bounding box center [387, 162] width 47 height 47
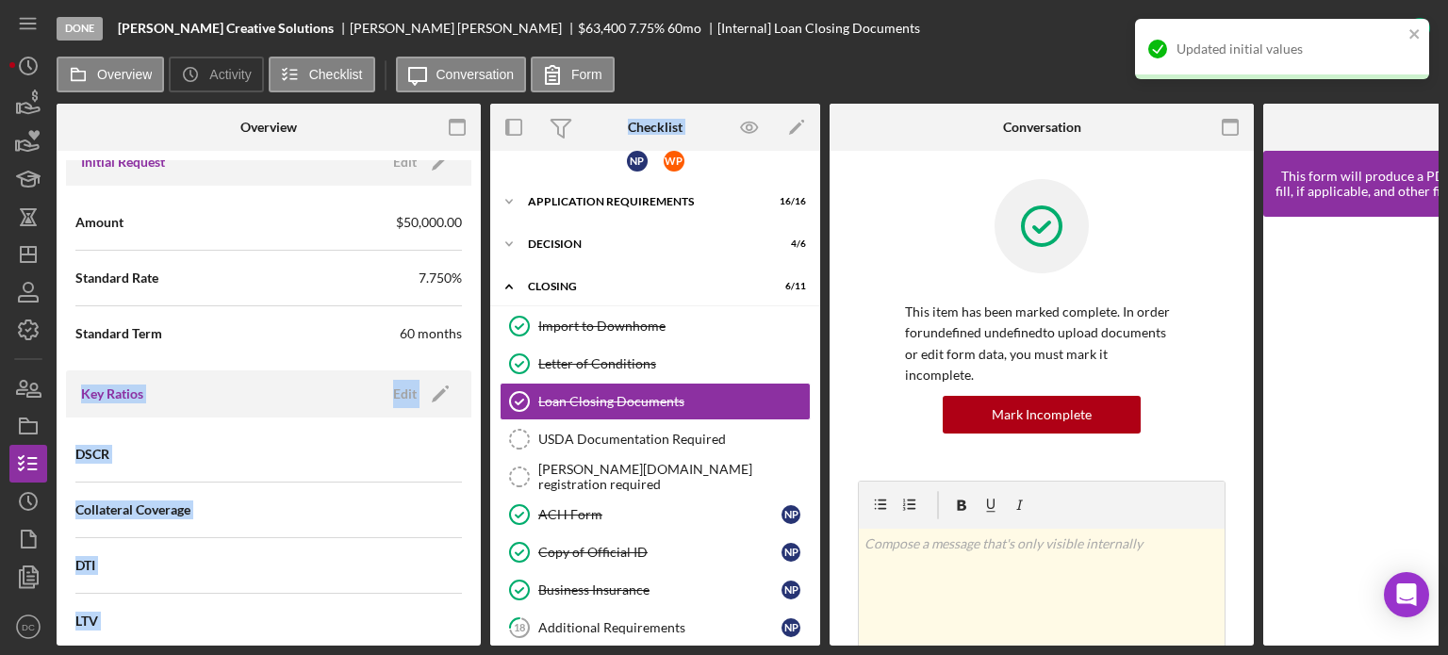
drag, startPoint x: 484, startPoint y: 325, endPoint x: 486, endPoint y: 358, distance: 33.0
click at [486, 358] on div "Overview Internal Workflow Stage Done Icon/Dropdown Arrow Archive (can unarchiv…" at bounding box center [748, 375] width 1382 height 542
click at [414, 431] on div "DSCR" at bounding box center [268, 454] width 386 height 47
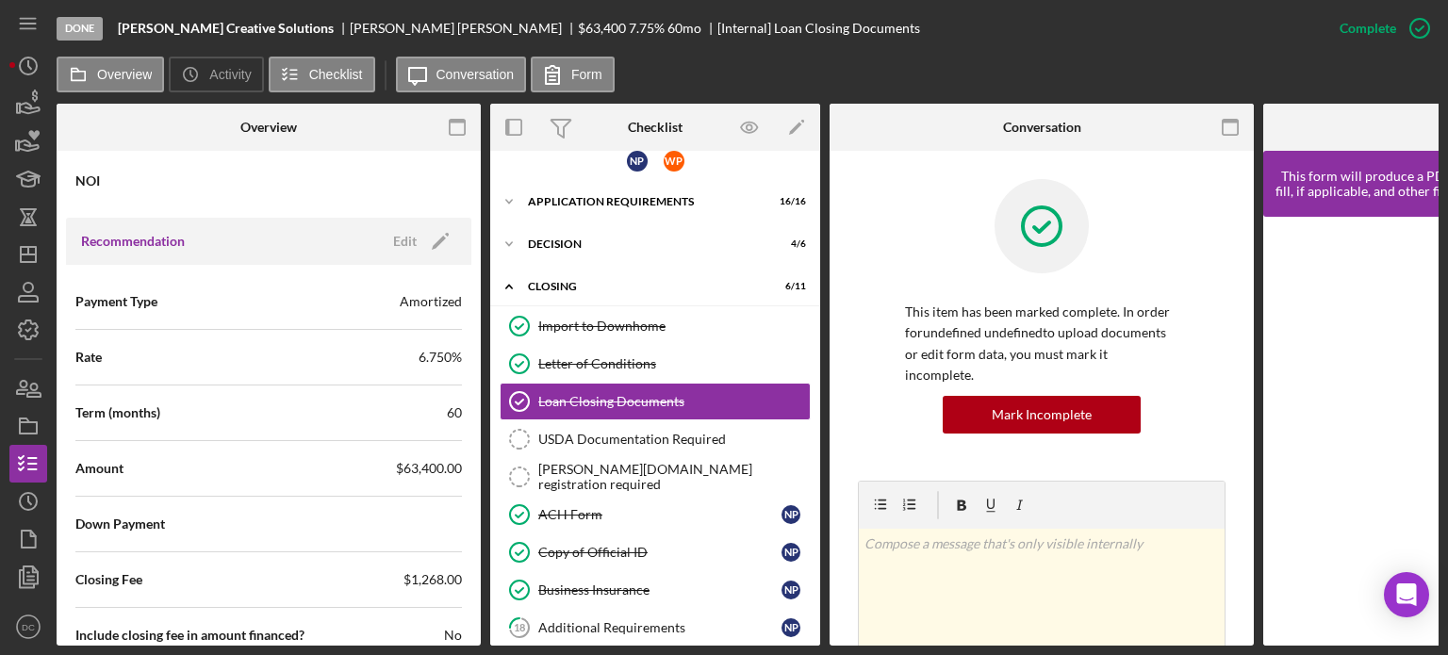
scroll to position [1538, 0]
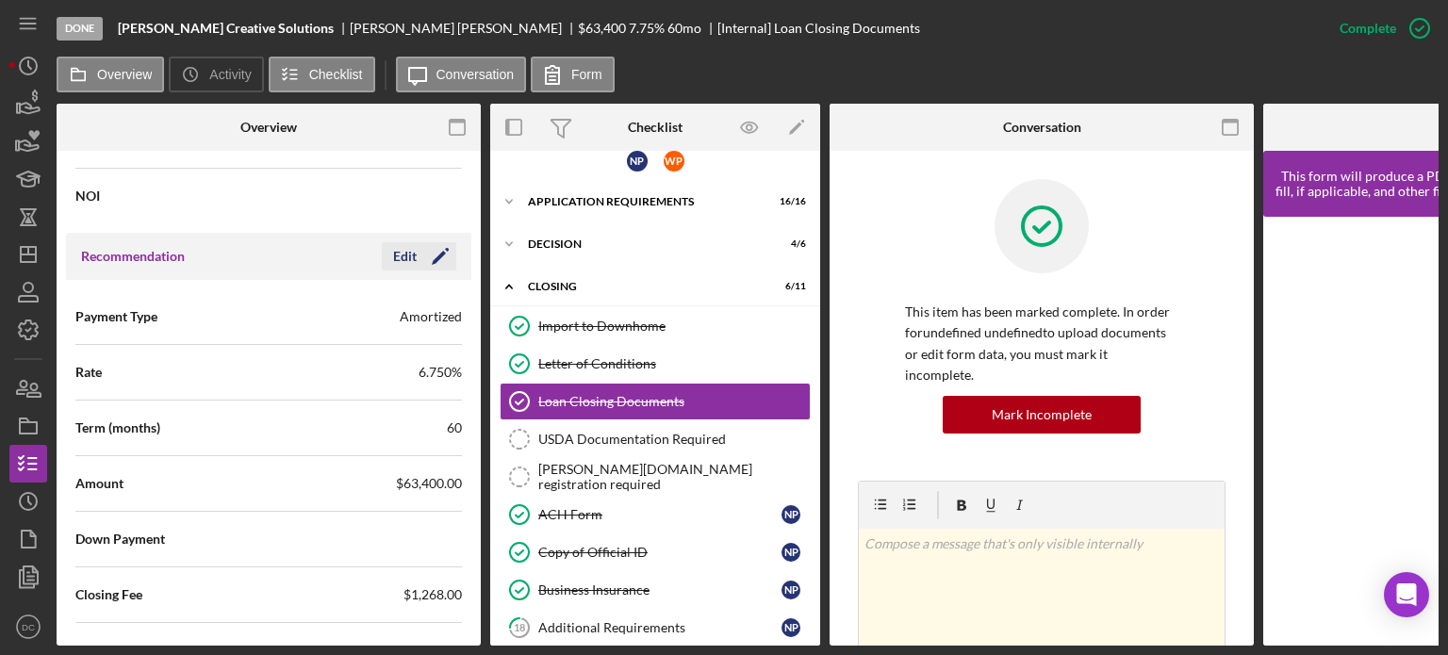
click at [402, 260] on div "Edit" at bounding box center [405, 256] width 24 height 28
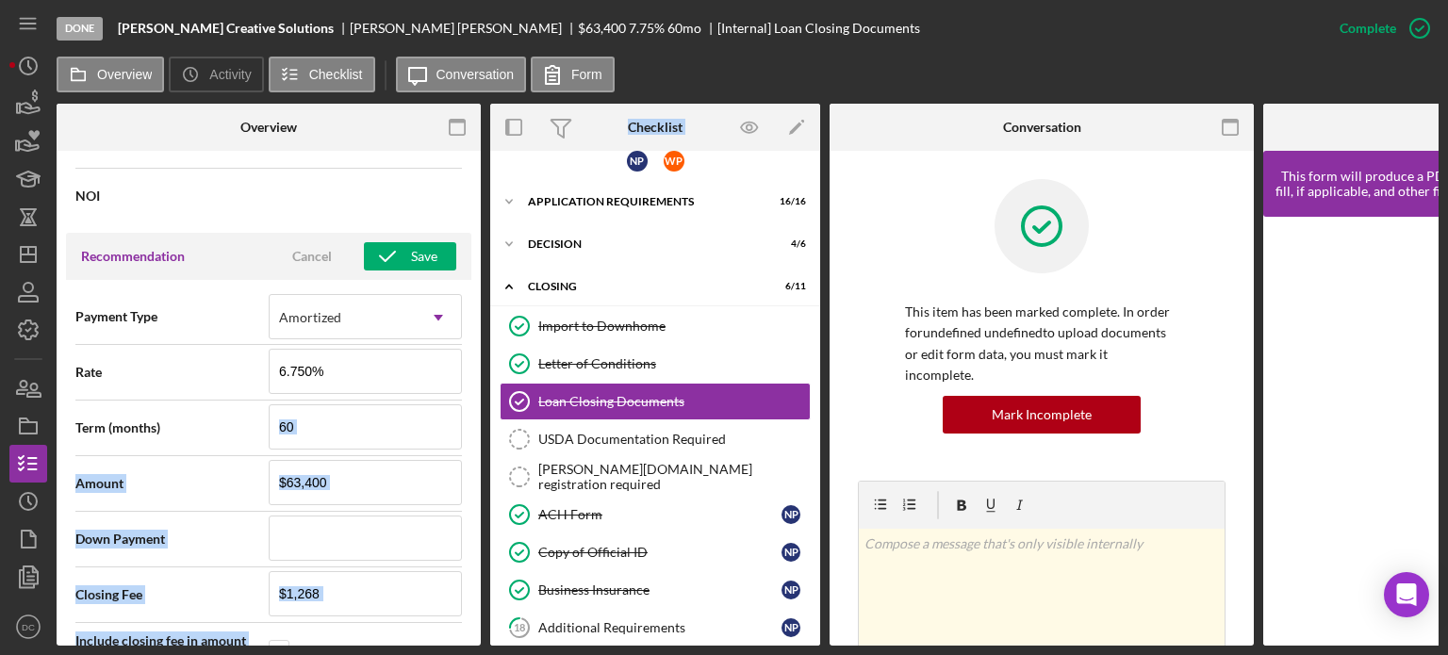
drag, startPoint x: 482, startPoint y: 406, endPoint x: 485, endPoint y: 453, distance: 47.3
click at [485, 453] on div "Overview Internal Workflow Stage Done Icon/Dropdown Arrow Archive (can unarchiv…" at bounding box center [748, 375] width 1382 height 542
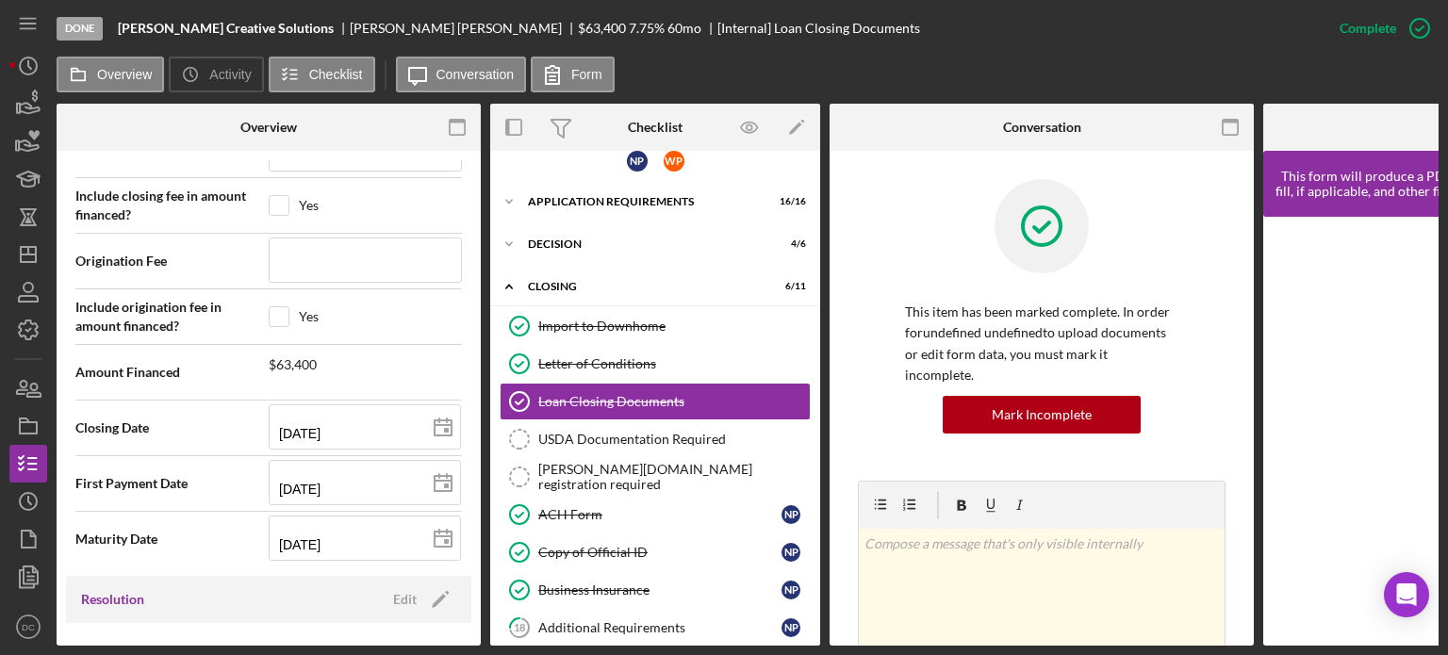
scroll to position [1994, 0]
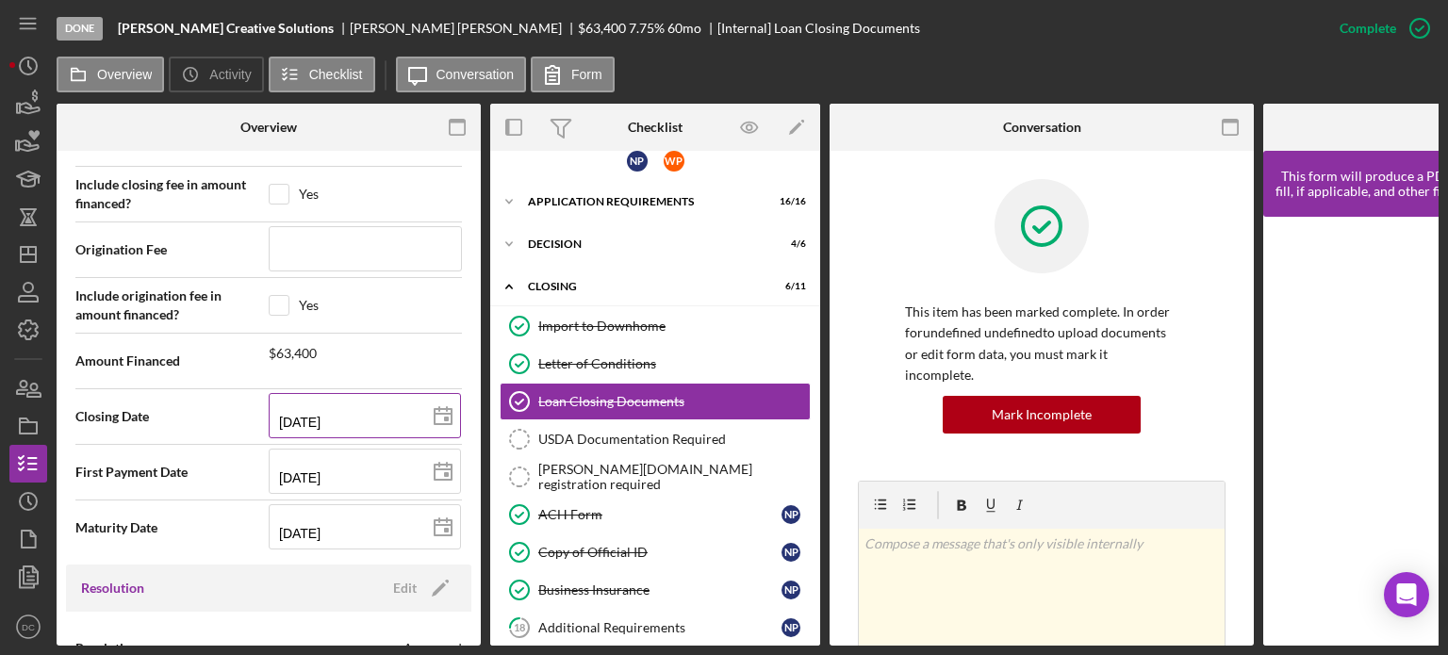
click at [443, 401] on icon at bounding box center [442, 416] width 47 height 47
type input "2025-10-21"
click at [444, 417] on rect at bounding box center [446, 419] width 5 height 5
type input "10/14/2025"
type input "2025-10-14"
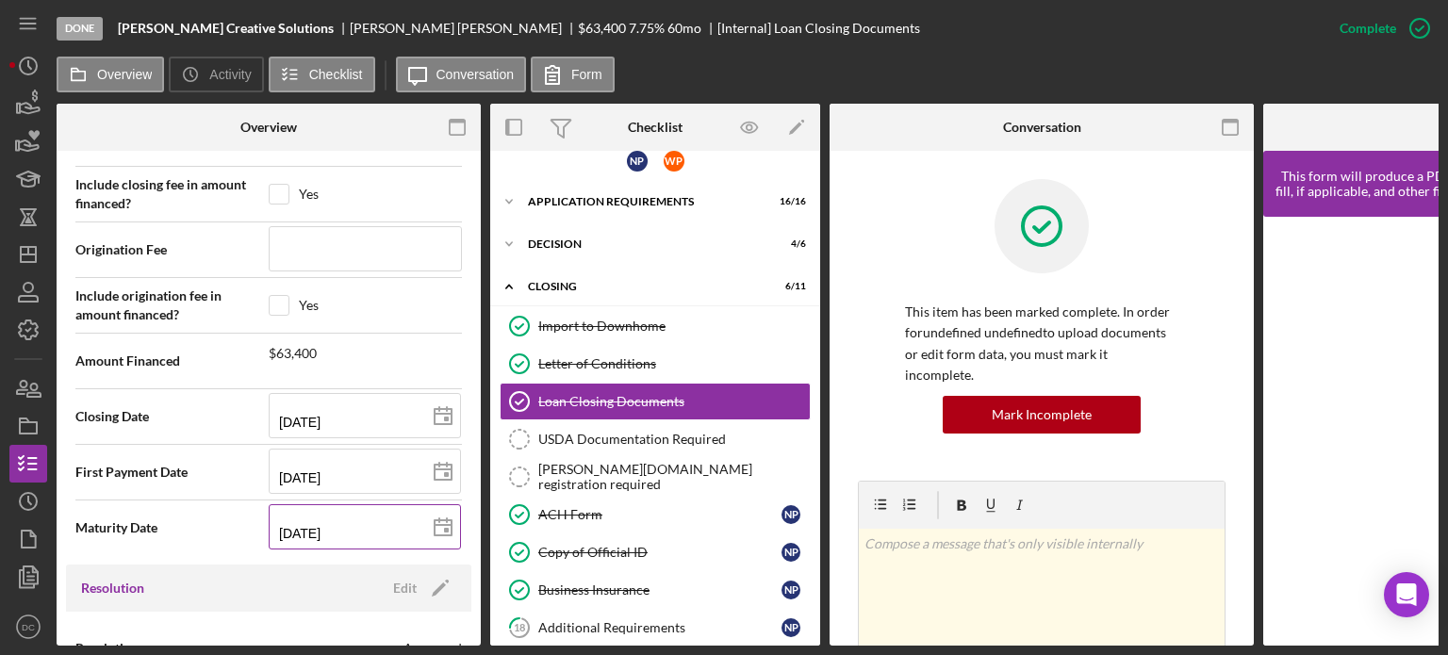
click at [440, 527] on icon at bounding box center [442, 527] width 47 height 47
click at [409, 477] on input "11/15/2025" at bounding box center [365, 471] width 192 height 45
click at [434, 467] on icon at bounding box center [442, 472] width 47 height 47
type input "12/15/2025"
type input "2025-12-15"
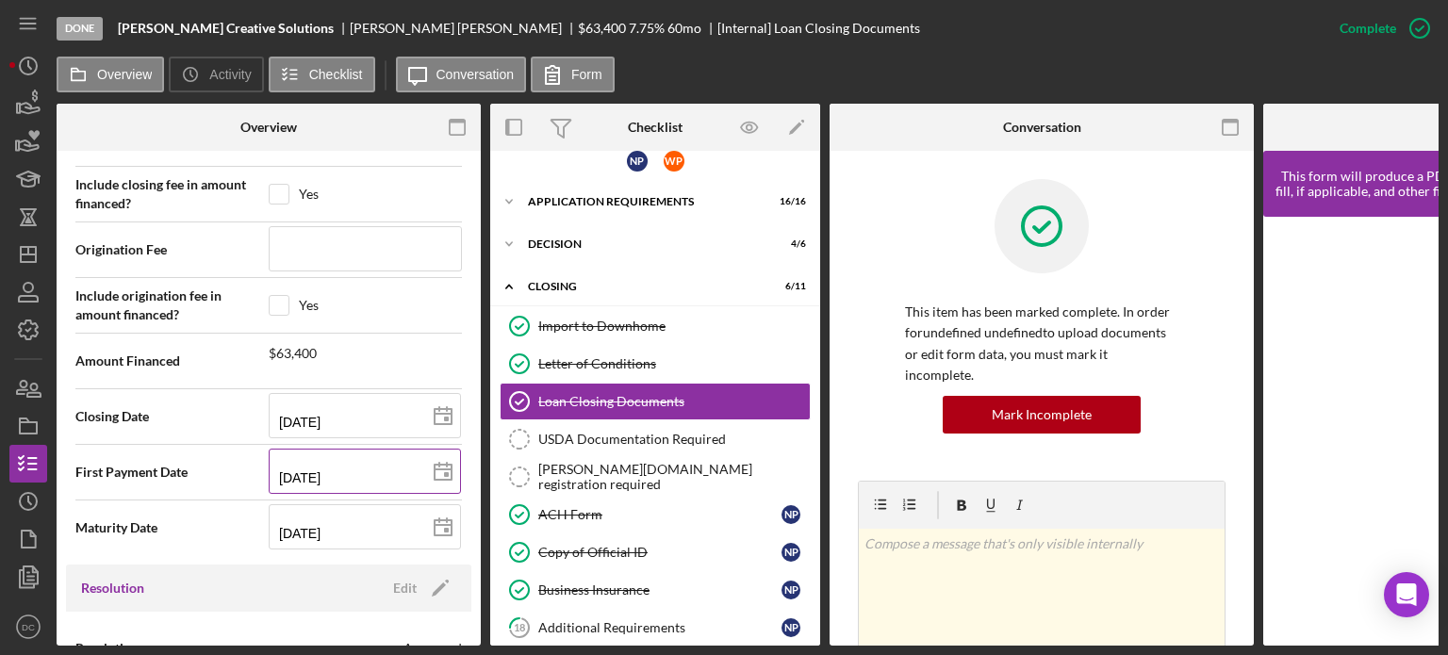
type input "12/01/2025"
type input "2025-12-01"
click at [434, 524] on polygon at bounding box center [442, 527] width 17 height 15
type input "11/15/2030"
type input "2030-11-15"
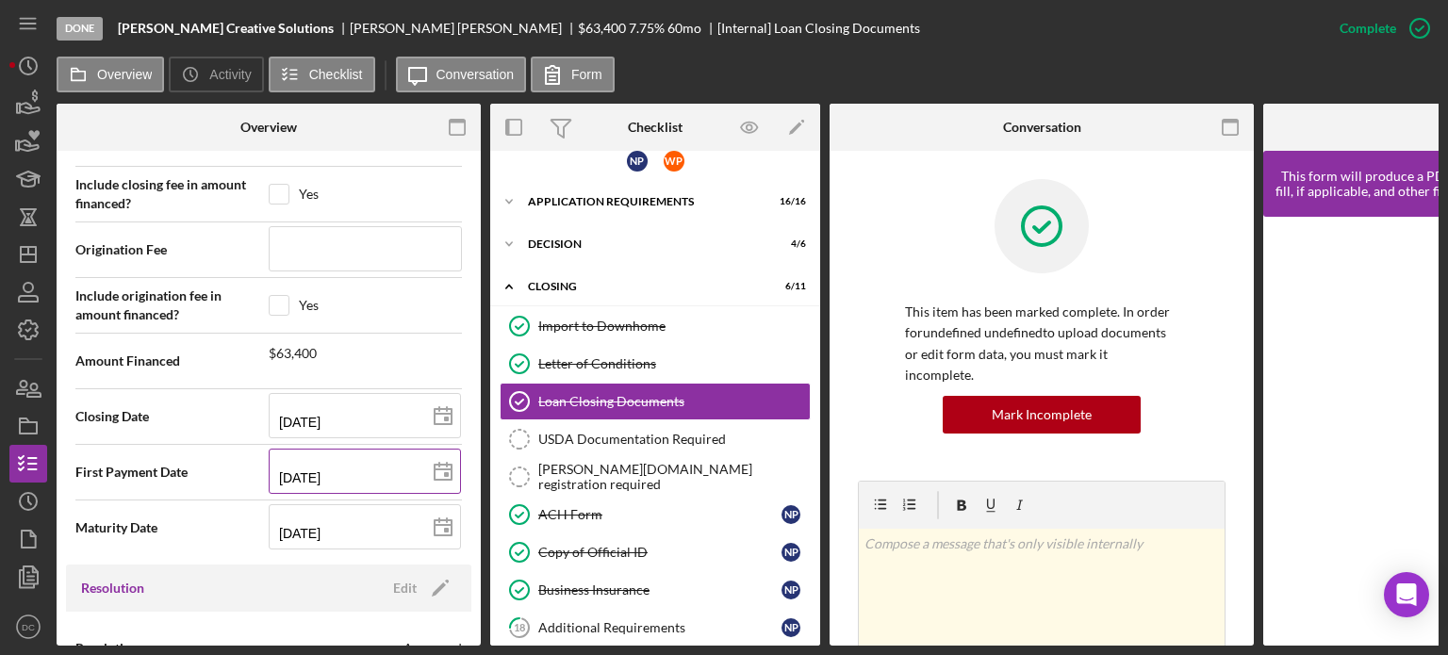
type input "11/08/2030"
click at [425, 522] on icon at bounding box center [442, 527] width 47 height 47
type input "2030-11-01"
type input "11/01/2030"
drag, startPoint x: 481, startPoint y: 474, endPoint x: 470, endPoint y: 433, distance: 42.7
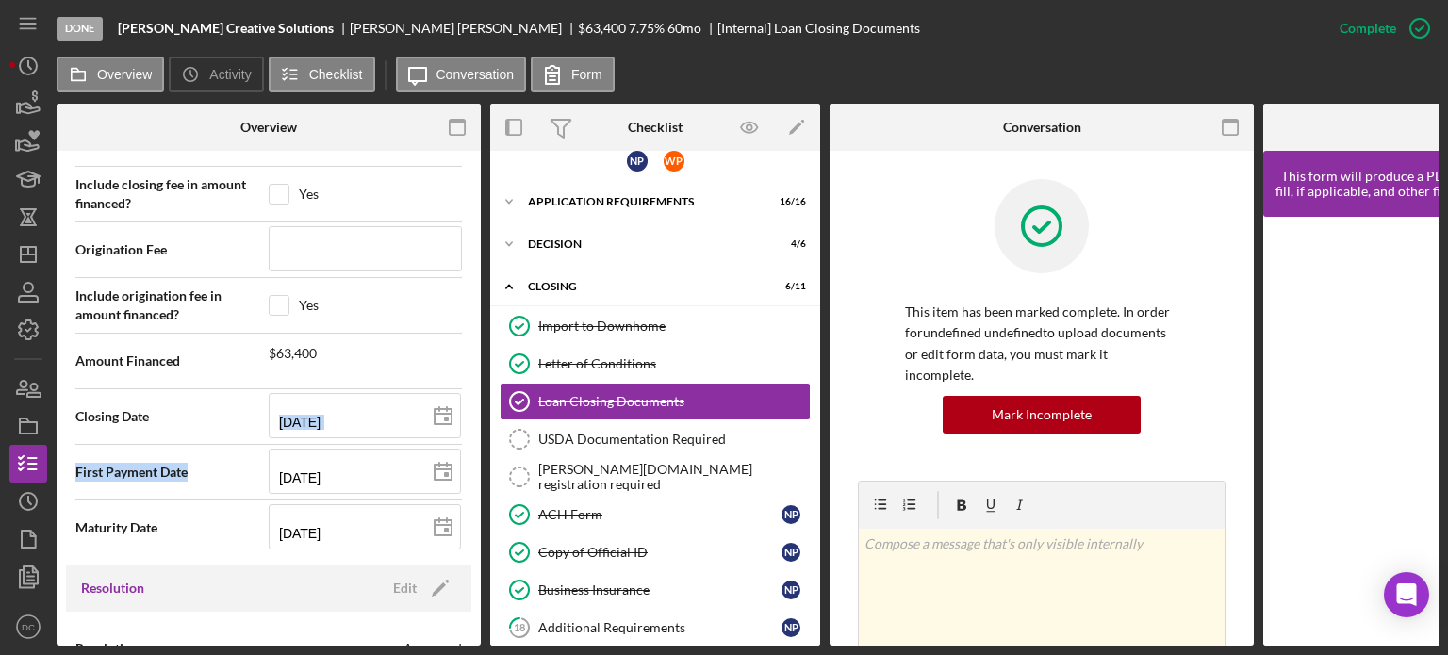
click at [470, 433] on div "Overview Internal Workflow Stage Done Icon/Dropdown Arrow Archive (can unarchiv…" at bounding box center [748, 375] width 1382 height 542
click at [270, 186] on input "checkbox" at bounding box center [279, 194] width 19 height 19
checkbox input "true"
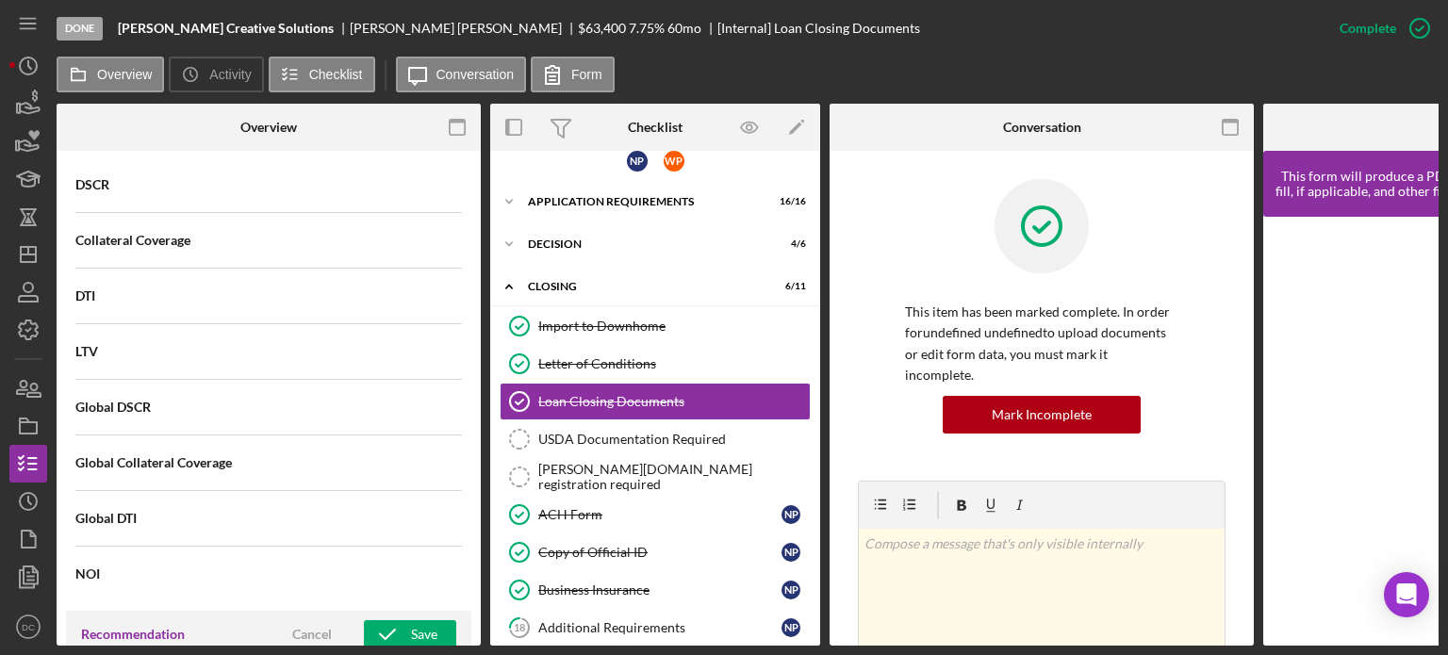
scroll to position [1221, 0]
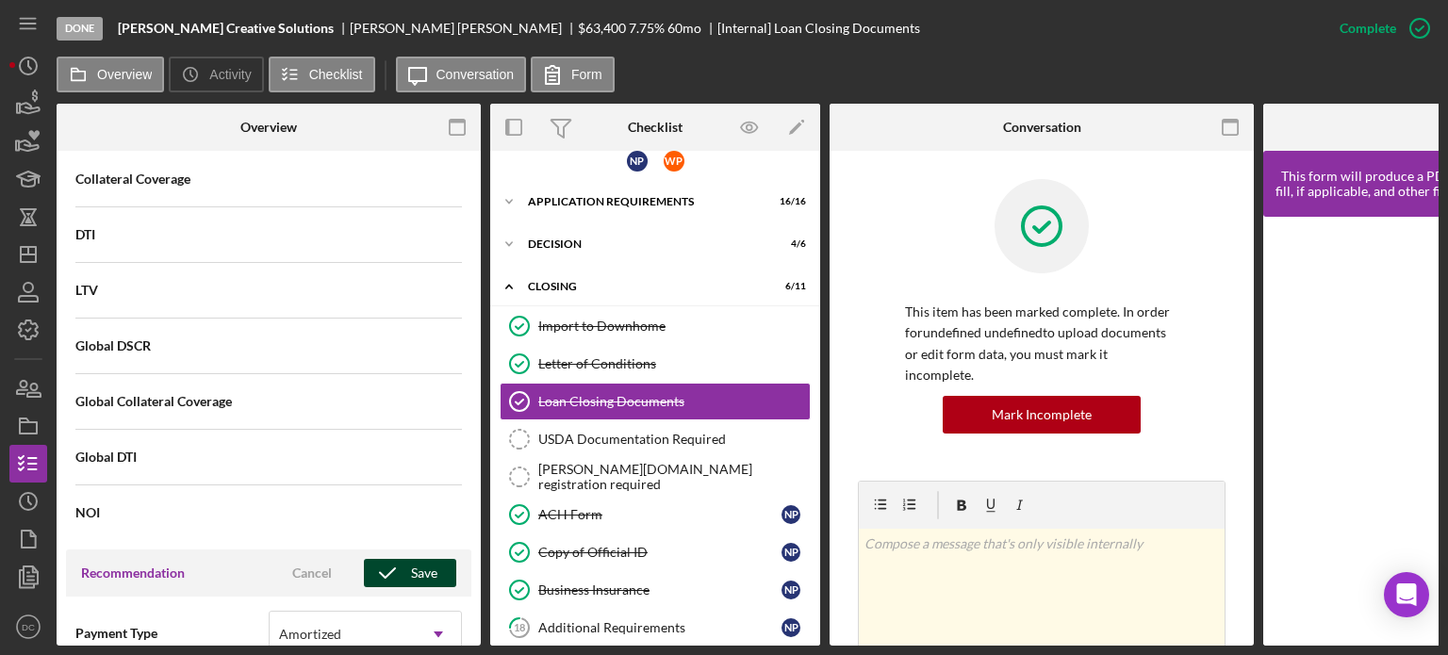
click at [428, 559] on div "Save" at bounding box center [424, 573] width 26 height 28
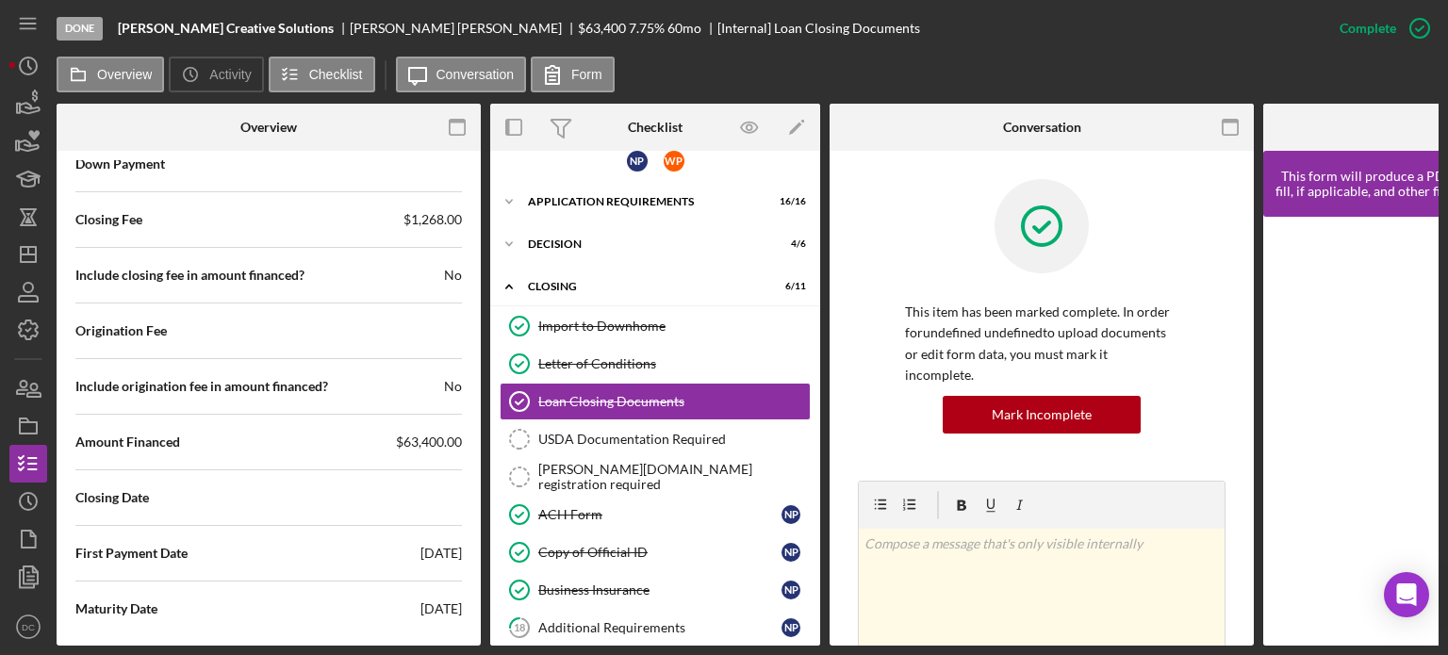
scroll to position [2818, 0]
